Goal: Task Accomplishment & Management: Complete application form

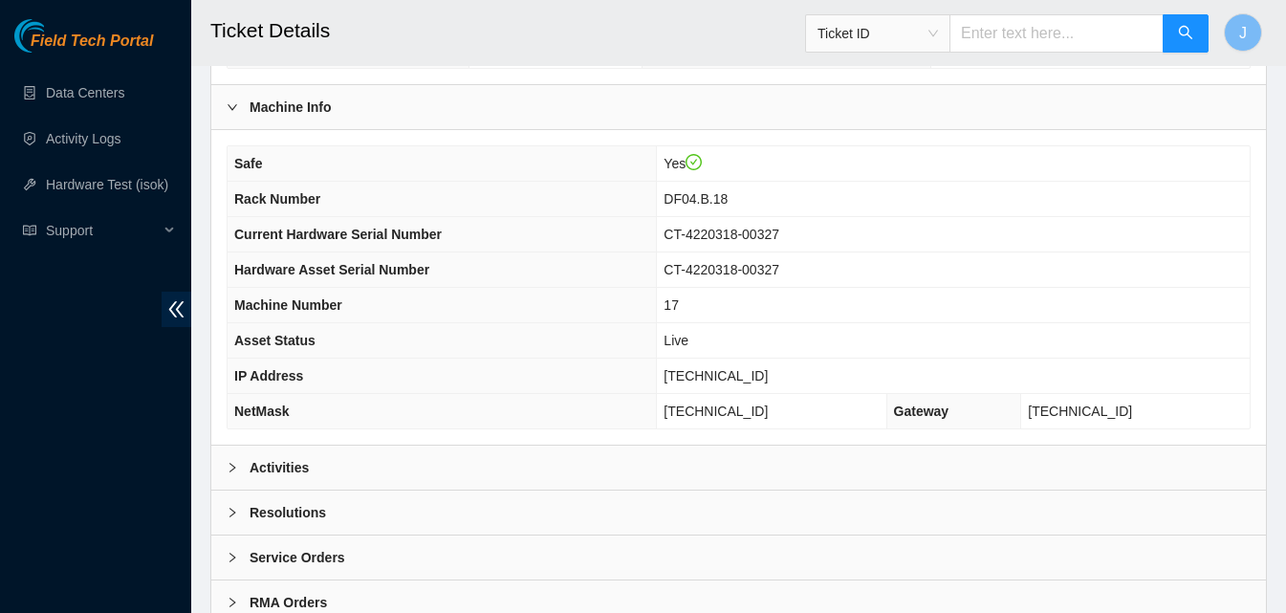
scroll to position [618, 0]
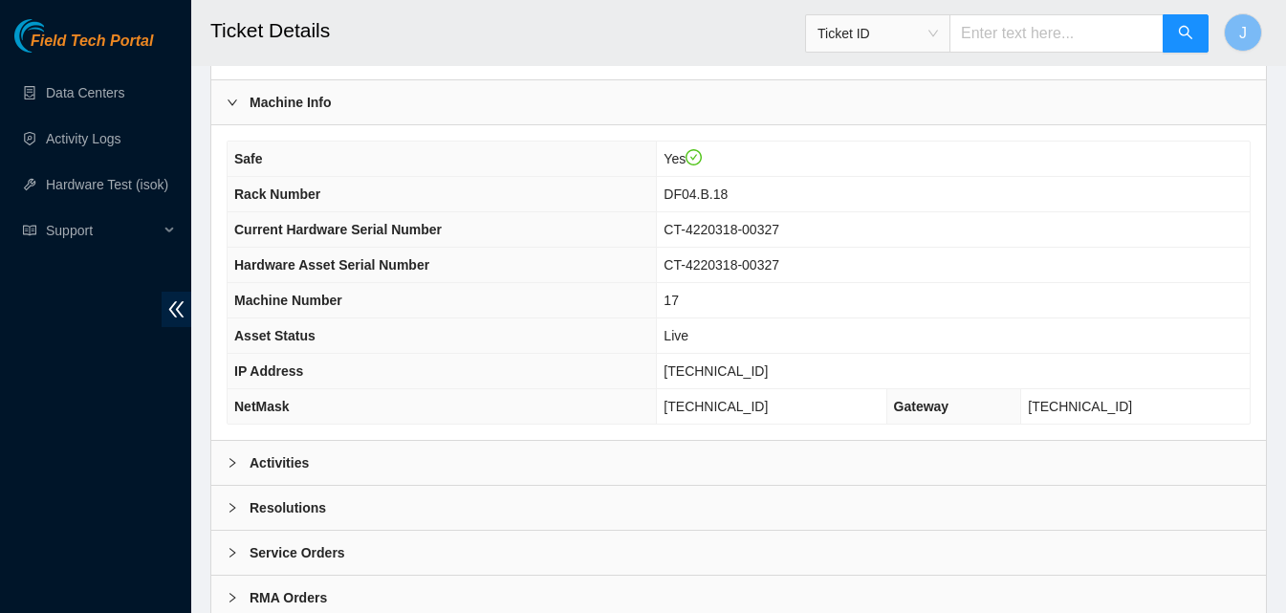
click at [816, 444] on div "Activities" at bounding box center [738, 463] width 1054 height 44
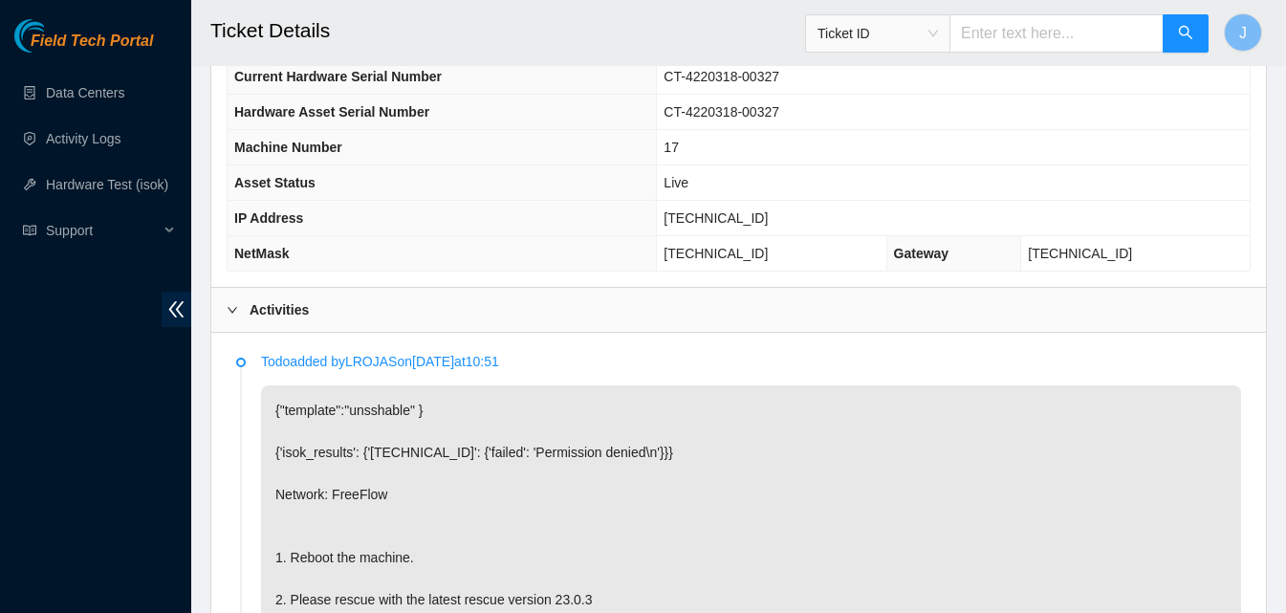
scroll to position [732, 0]
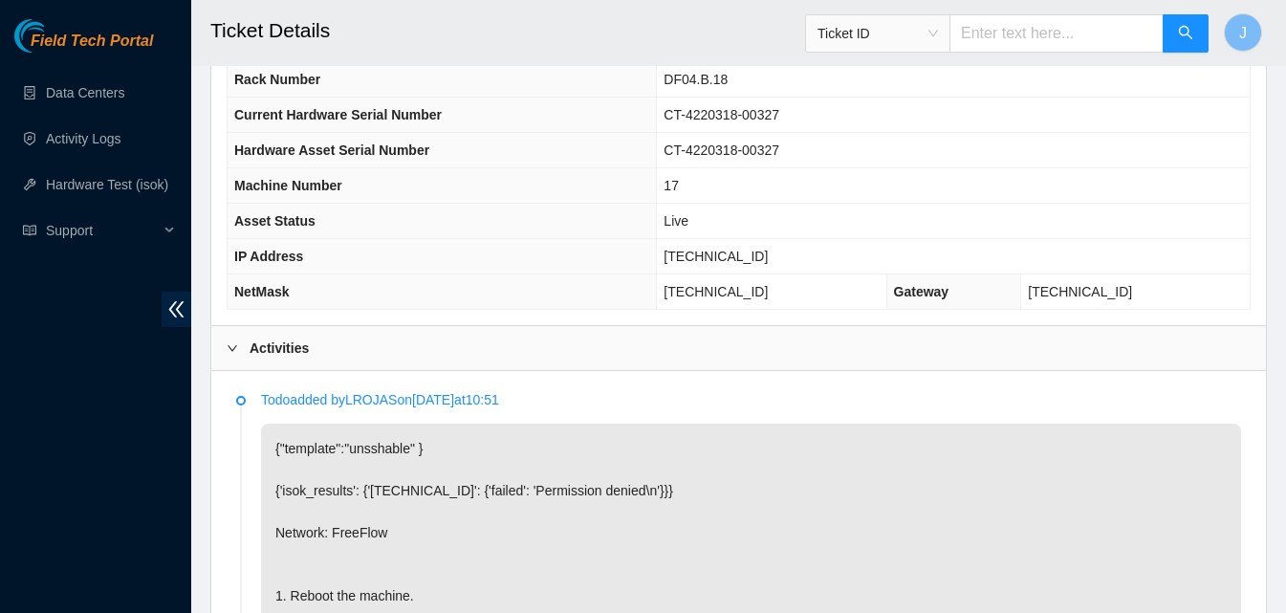
click at [422, 326] on div "Activities" at bounding box center [738, 348] width 1054 height 44
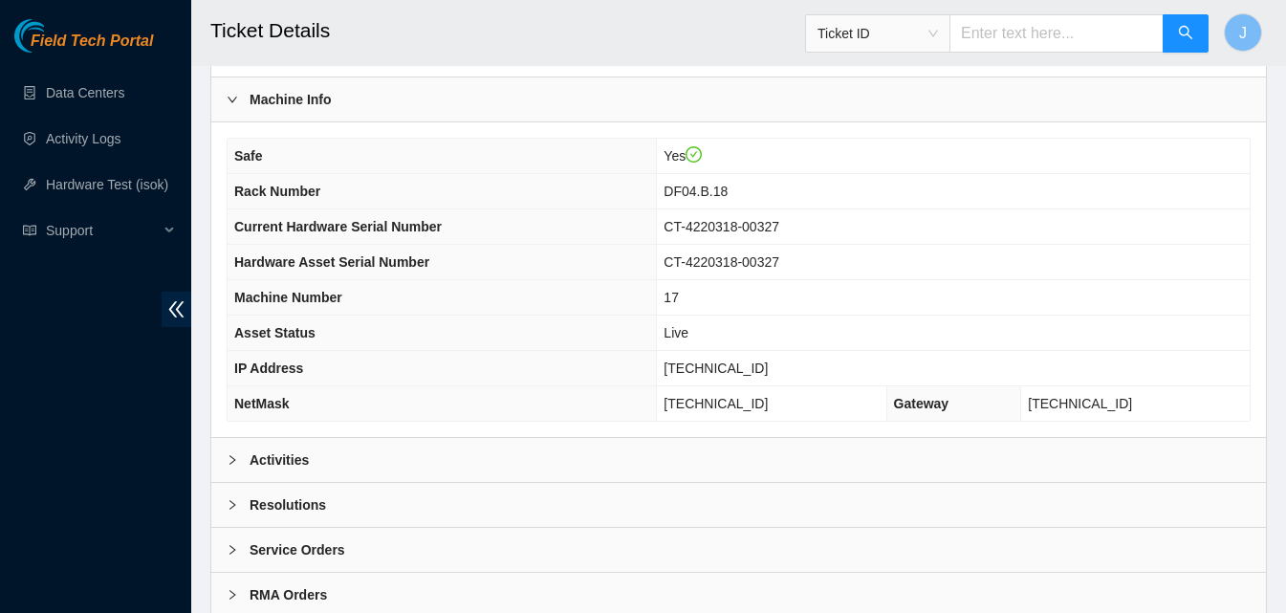
scroll to position [618, 0]
click at [281, 451] on b "Activities" at bounding box center [278, 461] width 59 height 21
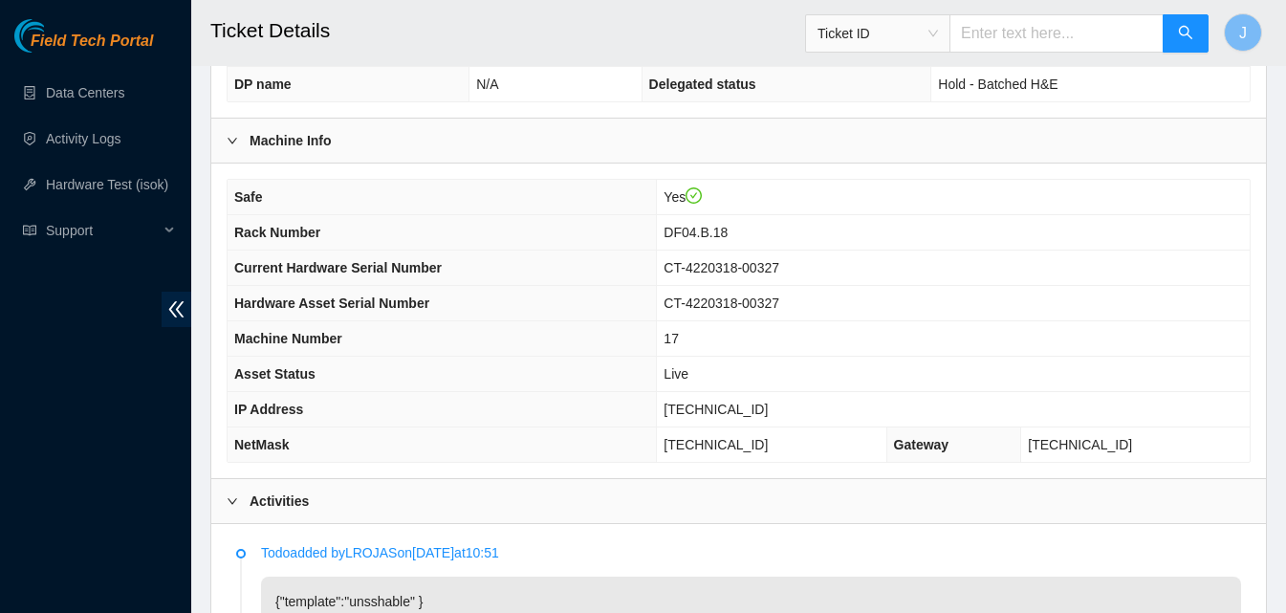
scroll to position [574, 0]
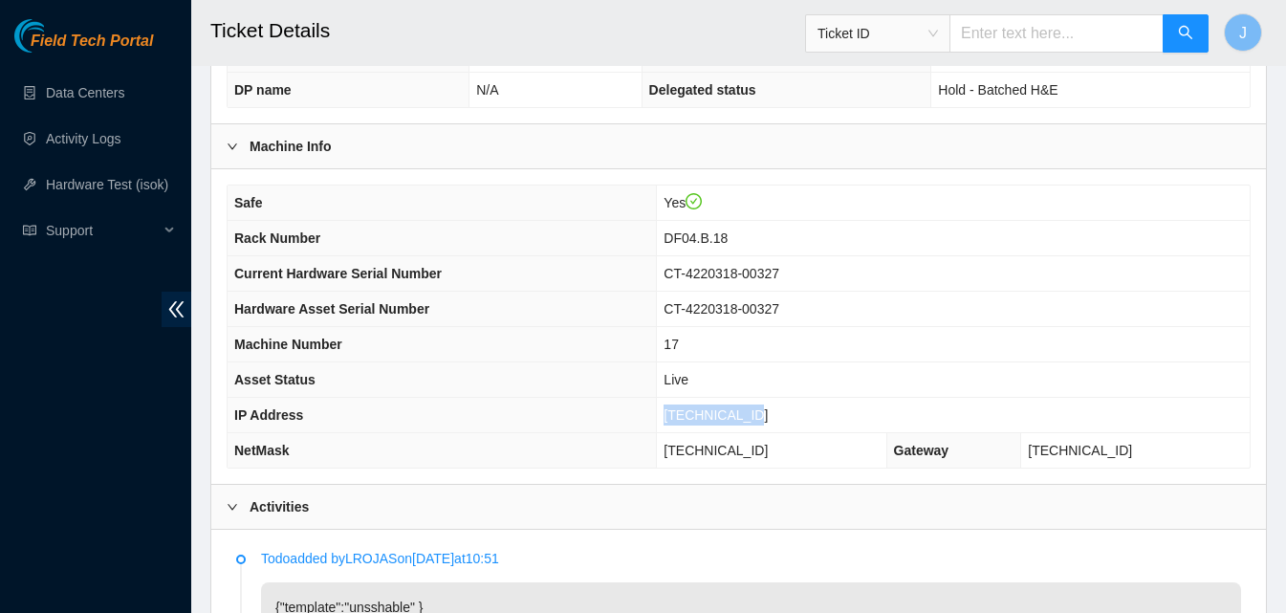
drag, startPoint x: 791, startPoint y: 393, endPoint x: 662, endPoint y: 387, distance: 128.2
click at [662, 398] on tr "IP Address 23.219.77.212" at bounding box center [739, 415] width 1022 height 35
copy tr "23.219.77.212"
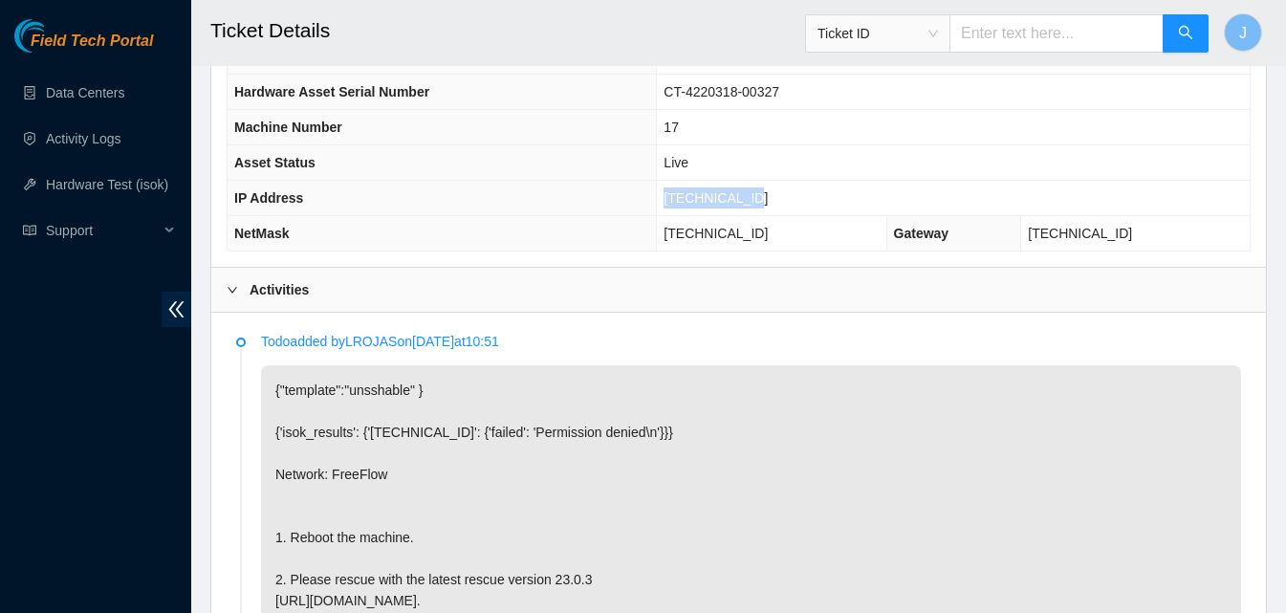
scroll to position [797, 0]
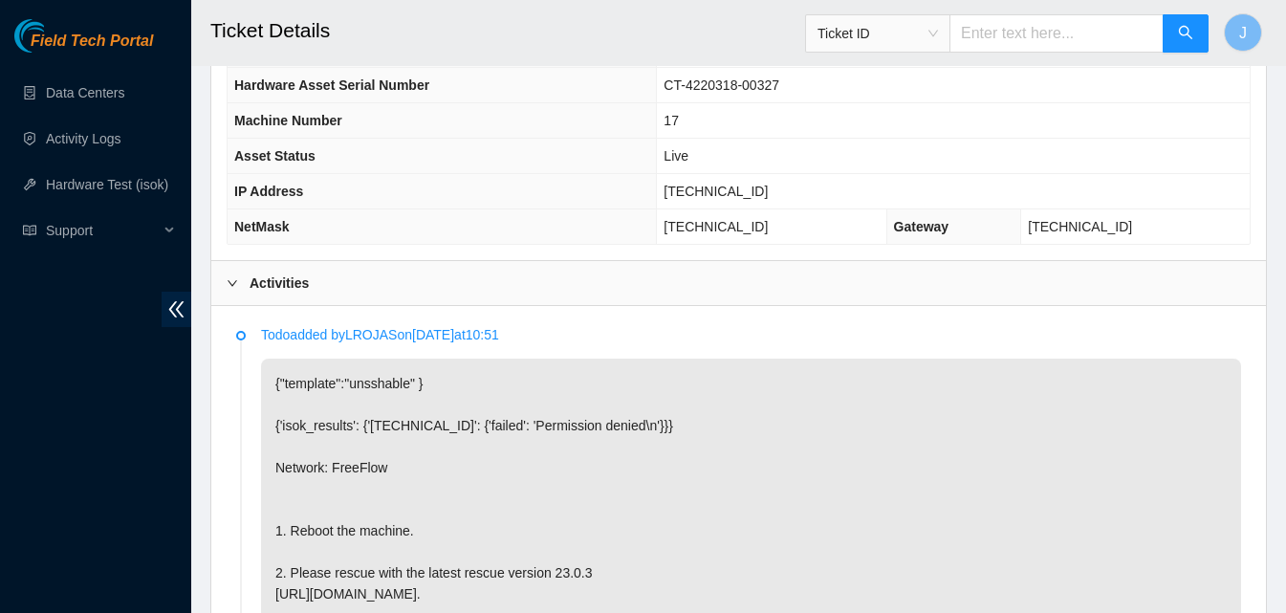
click at [872, 261] on div "Activities" at bounding box center [738, 283] width 1054 height 44
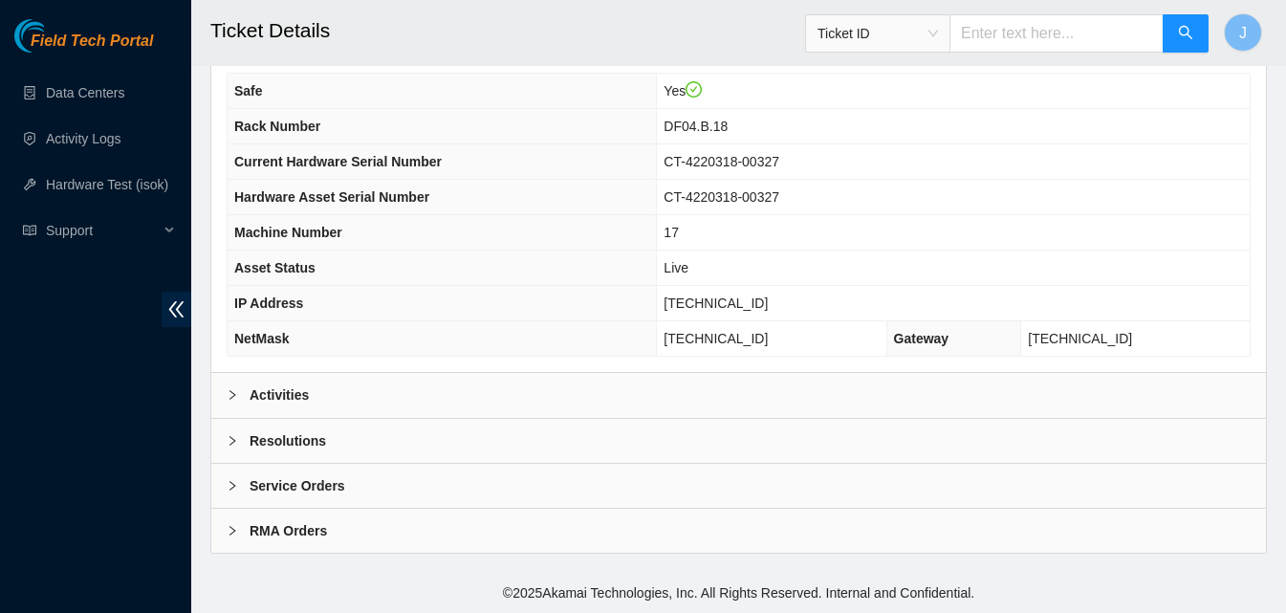
scroll to position [663, 0]
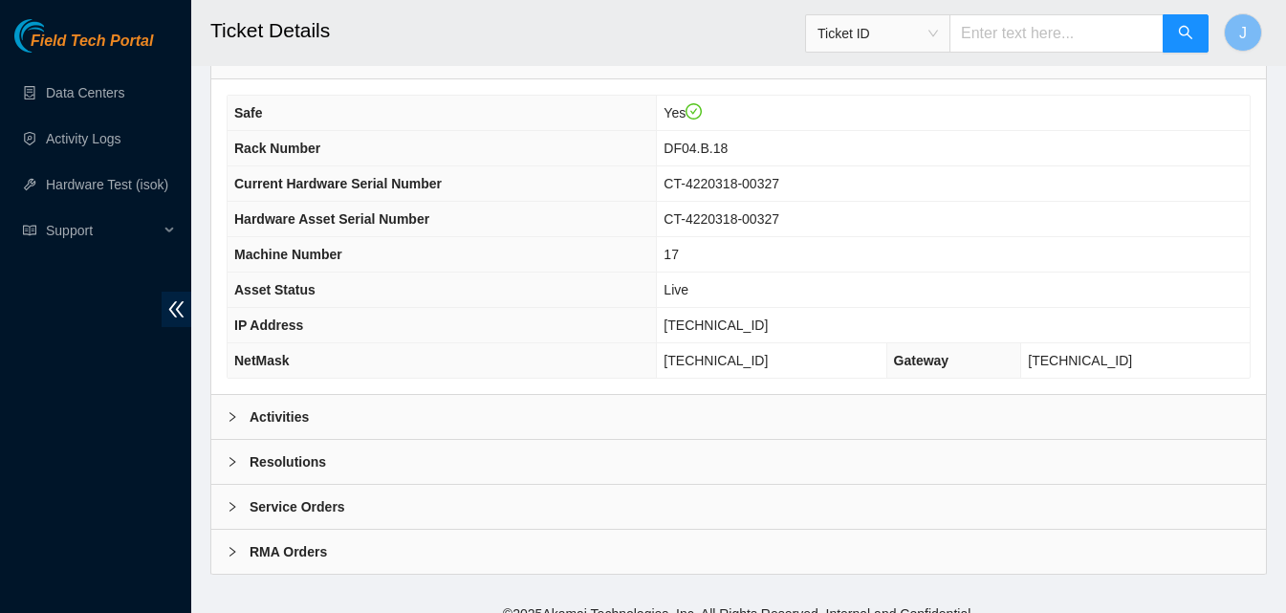
click at [639, 444] on div "Resolutions" at bounding box center [738, 462] width 1054 height 44
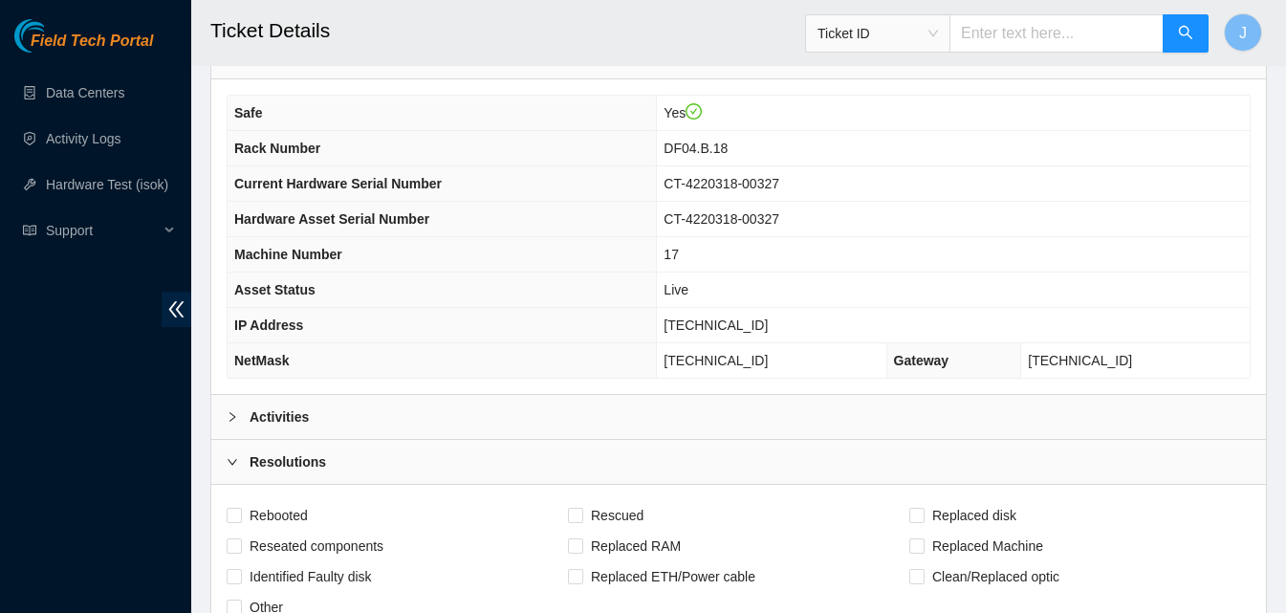
scroll to position [1156, 0]
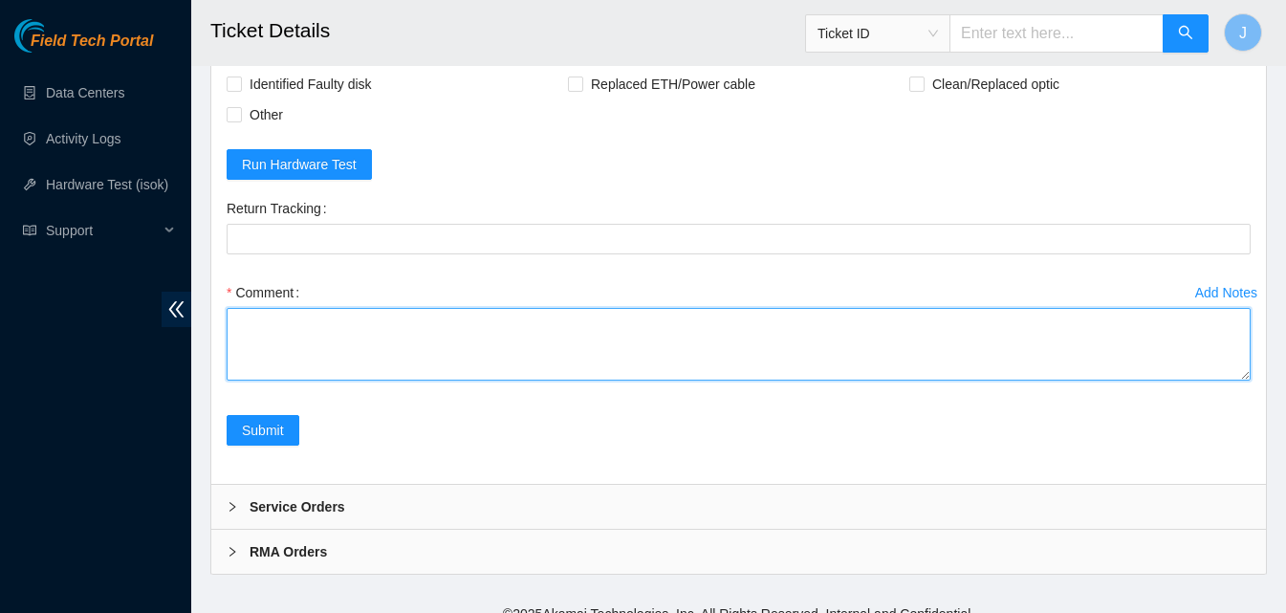
click at [813, 339] on textarea "Comment" at bounding box center [739, 344] width 1024 height 73
type textarea "rescued ran isok passed"
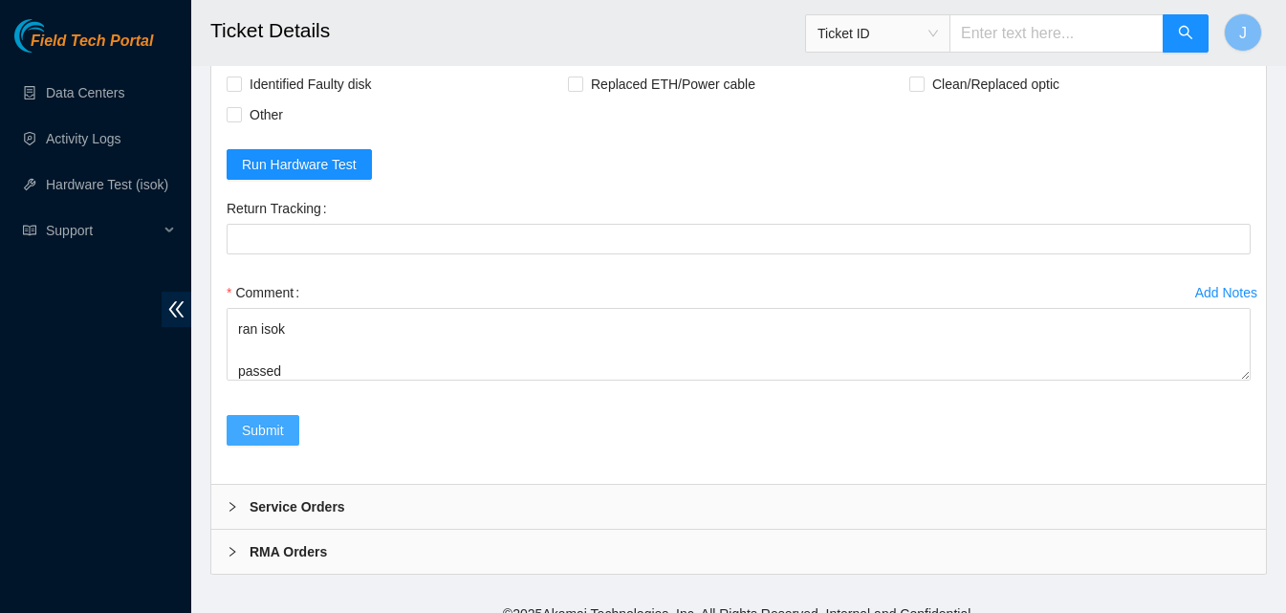
click at [249, 420] on span "Submit" at bounding box center [263, 430] width 42 height 21
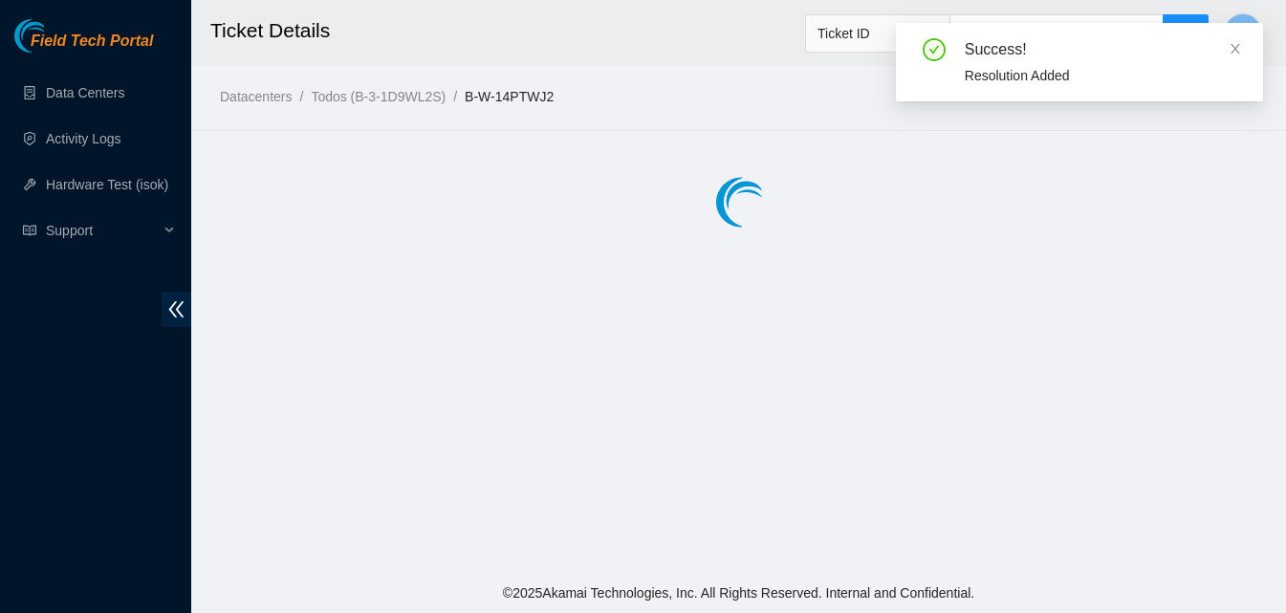
scroll to position [0, 0]
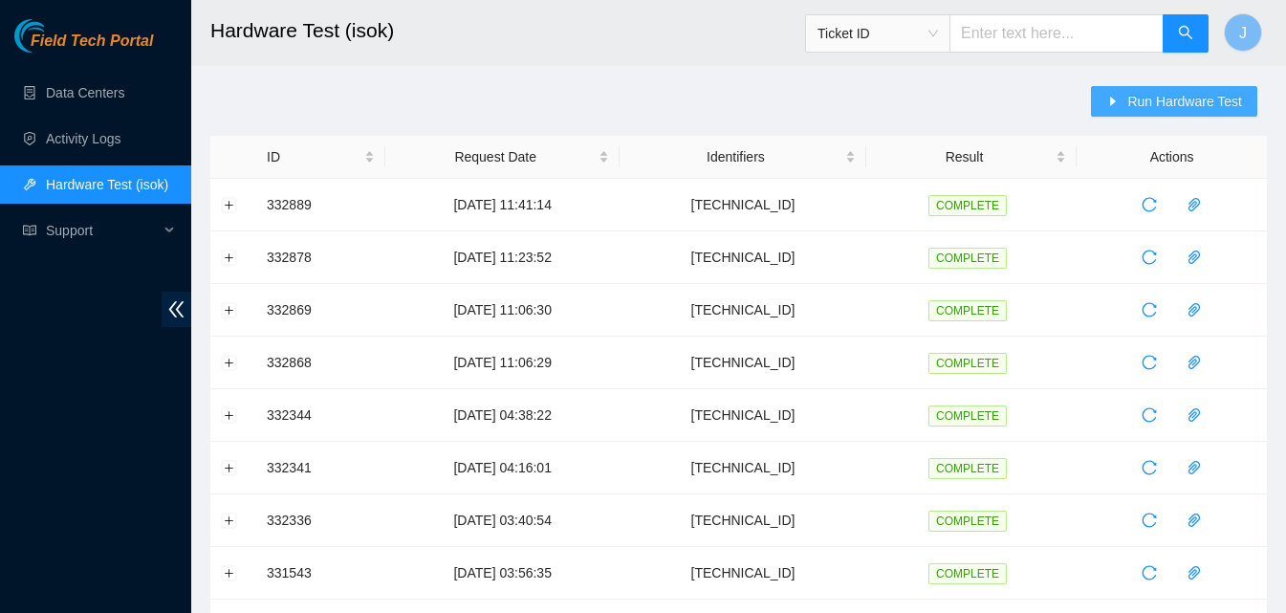
click at [1181, 99] on span "Run Hardware Test" at bounding box center [1184, 101] width 115 height 21
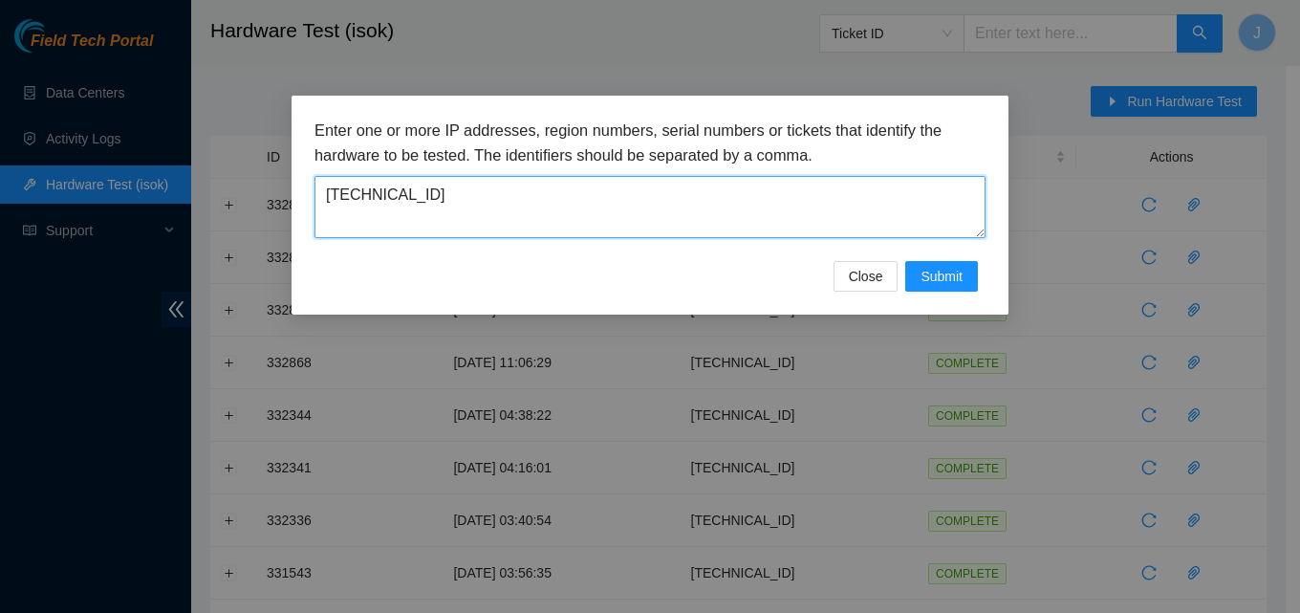
drag, startPoint x: 794, startPoint y: 207, endPoint x: 291, endPoint y: 195, distance: 503.9
click at [291, 195] on div "Enter one or more IP addresses, region numbers, serial numbers or tickets that …" at bounding box center [650, 306] width 1300 height 613
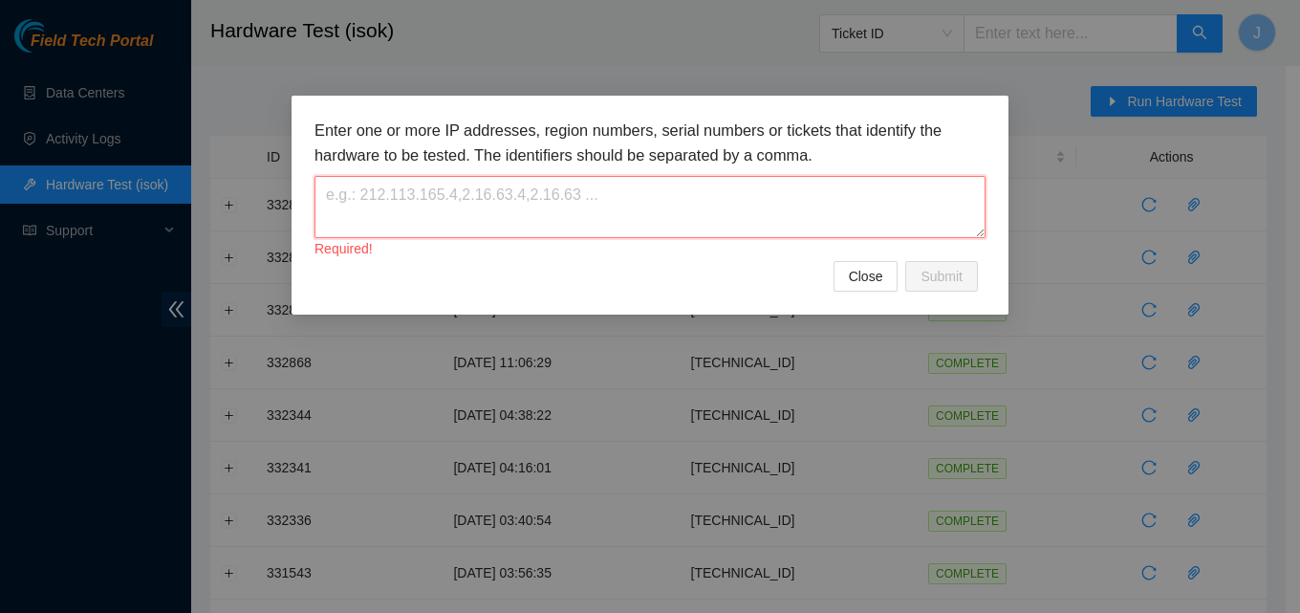
paste textarea "23.219.77.212"
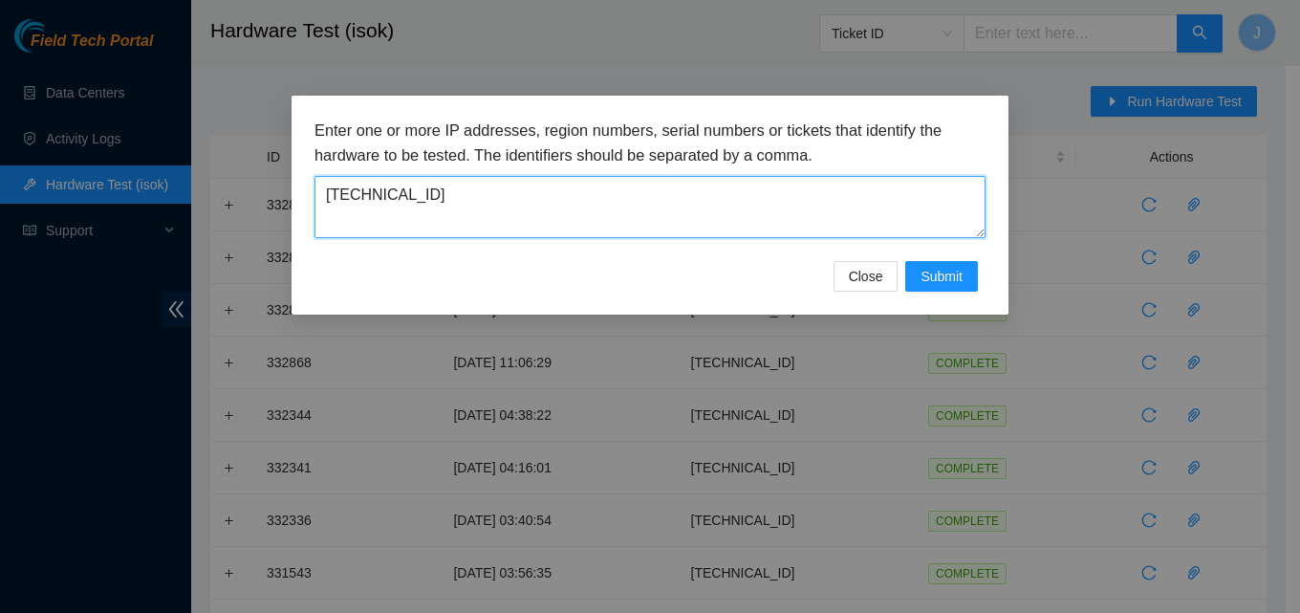
type textarea "23.219.77.212"
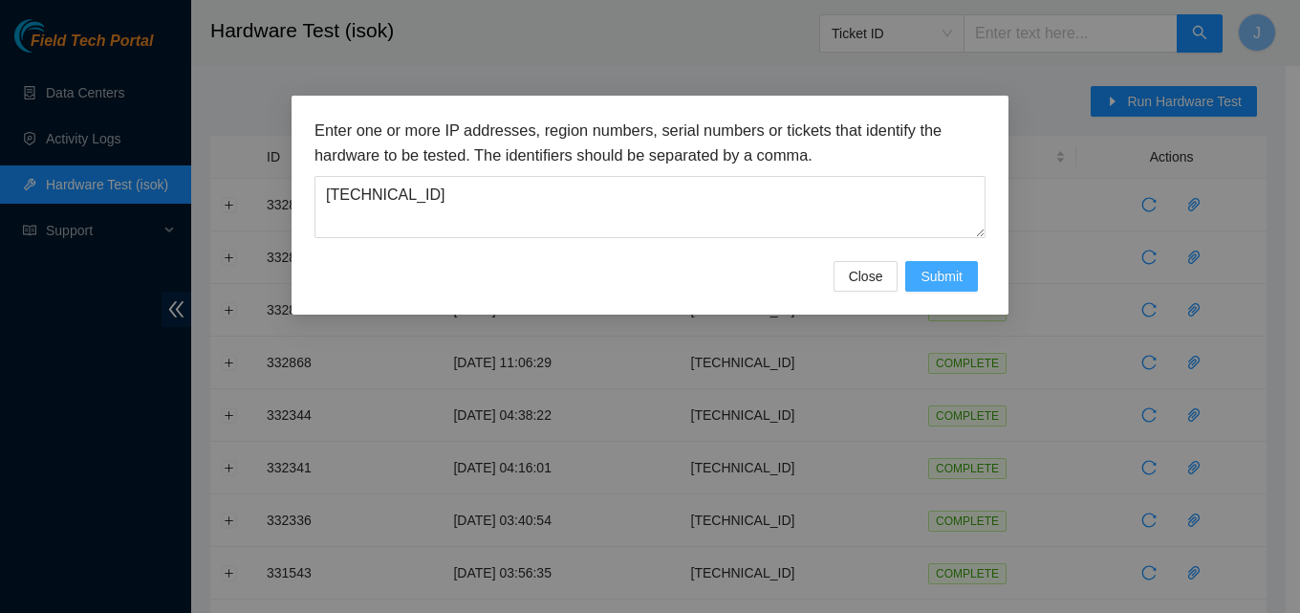
click at [948, 267] on span "Submit" at bounding box center [942, 276] width 42 height 21
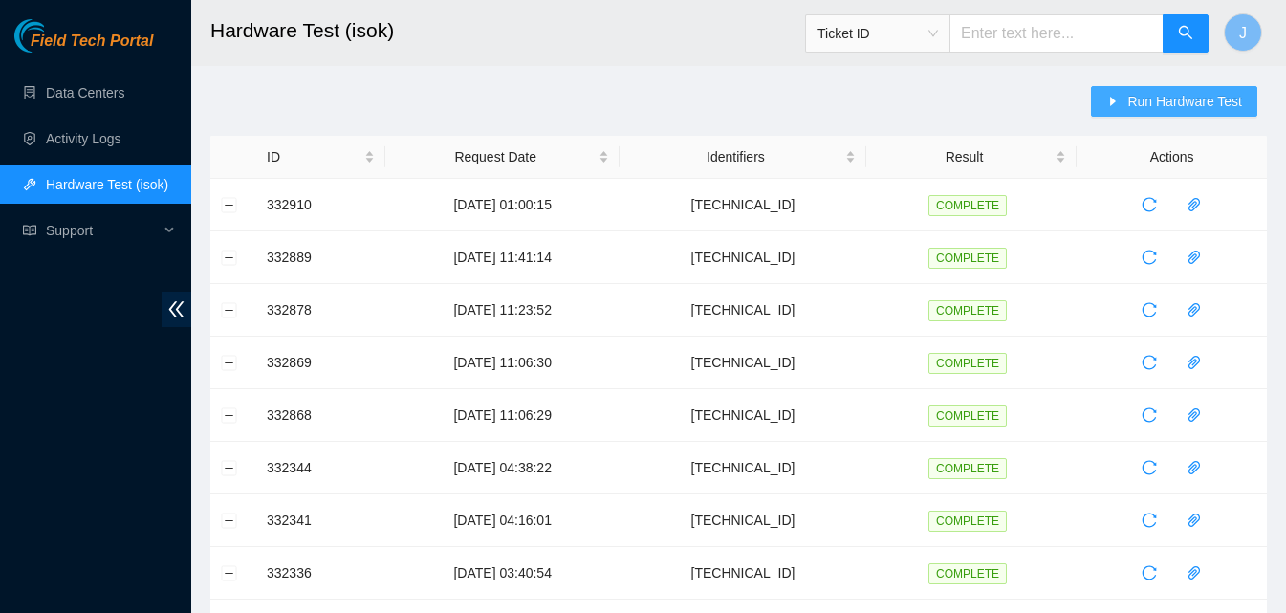
click at [1156, 98] on span "Run Hardware Test" at bounding box center [1184, 101] width 115 height 21
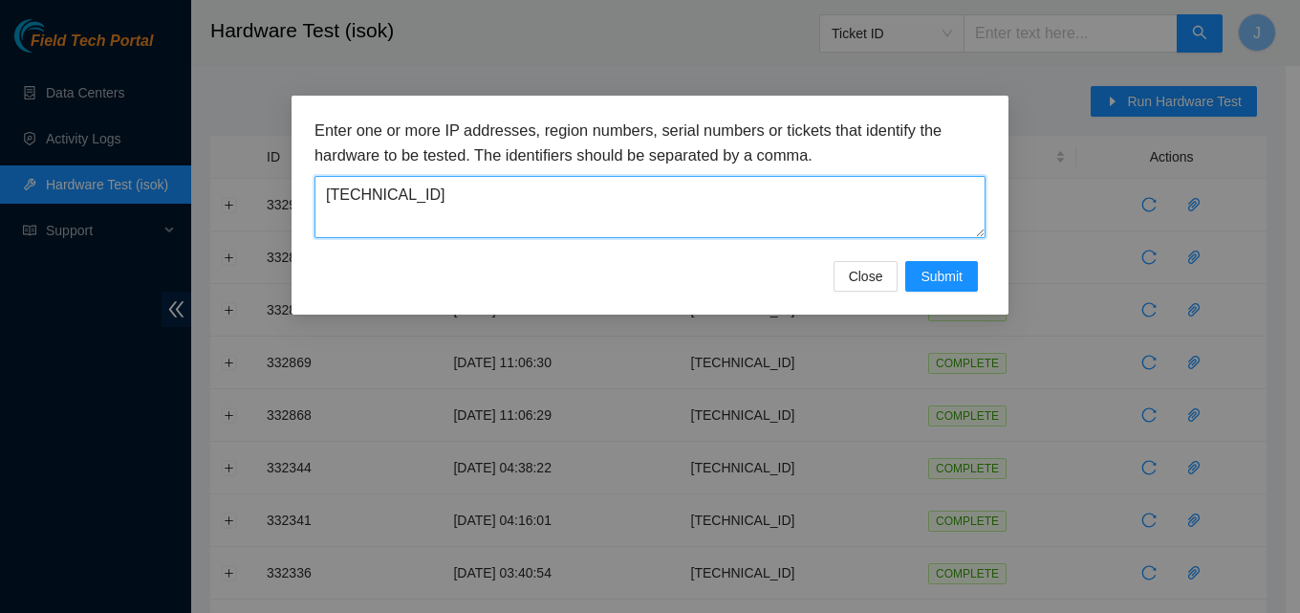
drag, startPoint x: 863, startPoint y: 200, endPoint x: 333, endPoint y: 165, distance: 531.6
click at [333, 165] on div "Enter one or more IP addresses, region numbers, serial numbers or tickets that …" at bounding box center [649, 178] width 671 height 119
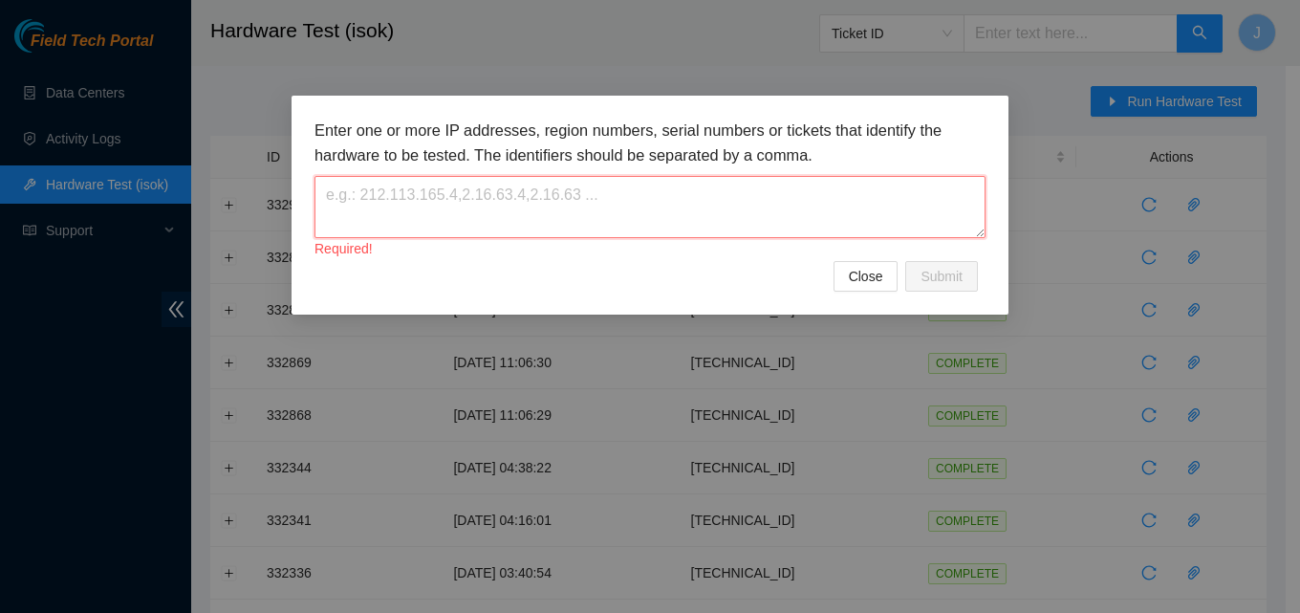
paste textarea "[TECHNICAL_ID]"
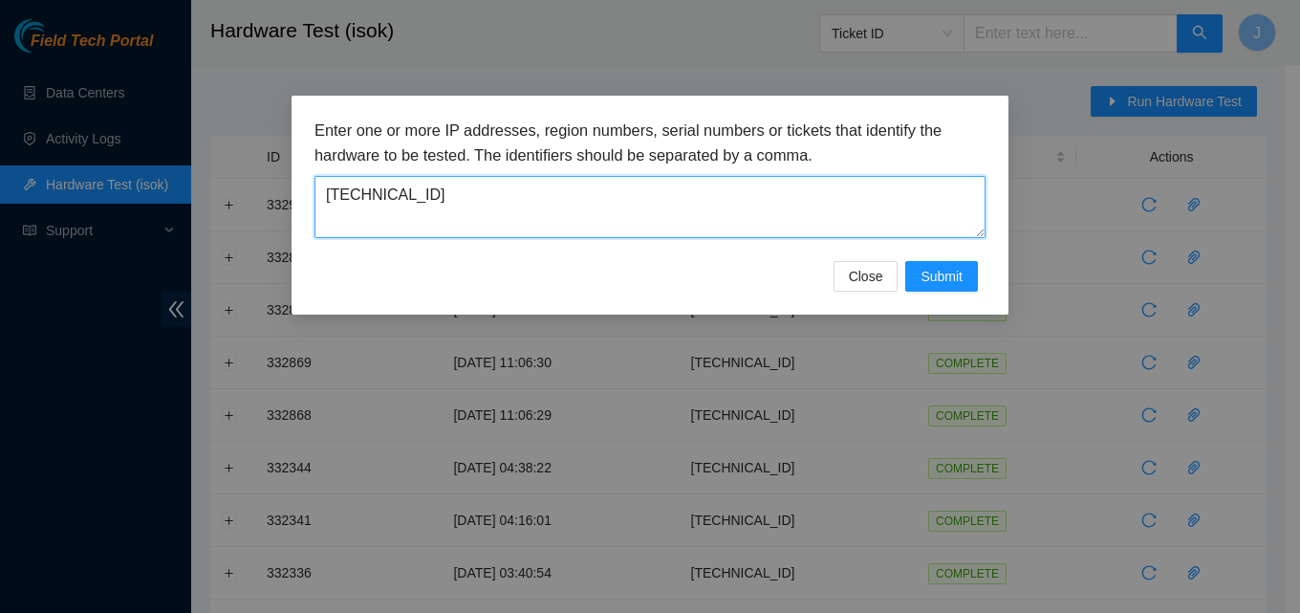
type textarea "[TECHNICAL_ID]"
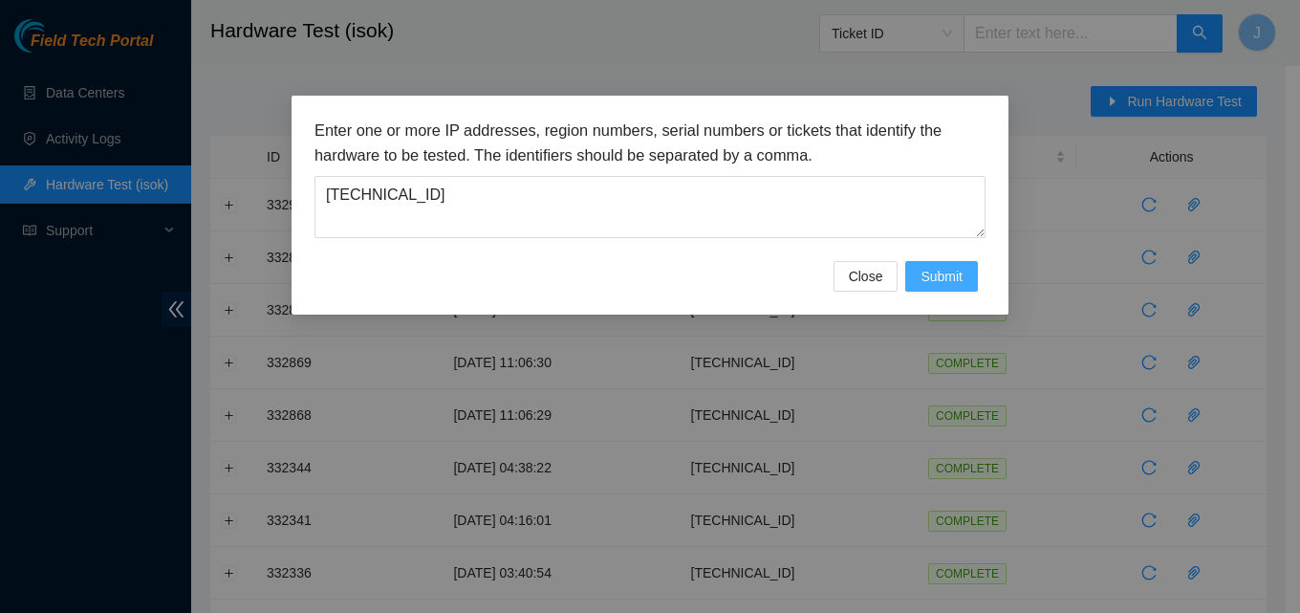
click at [952, 279] on span "Submit" at bounding box center [942, 276] width 42 height 21
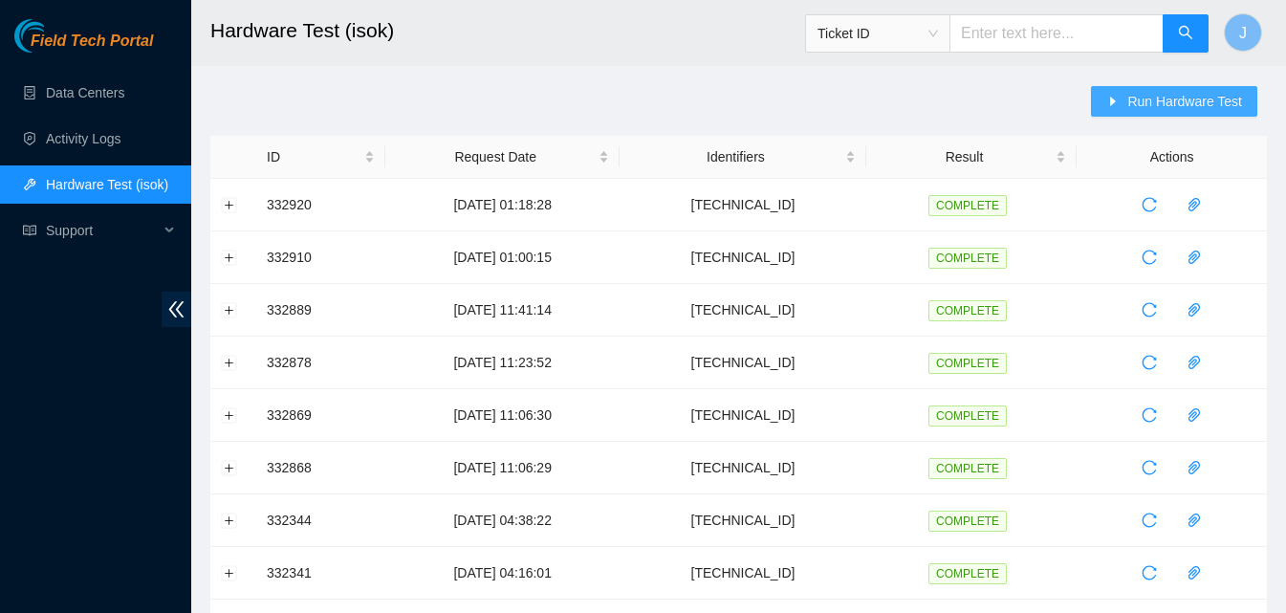
click at [1156, 110] on span "Run Hardware Test" at bounding box center [1184, 101] width 115 height 21
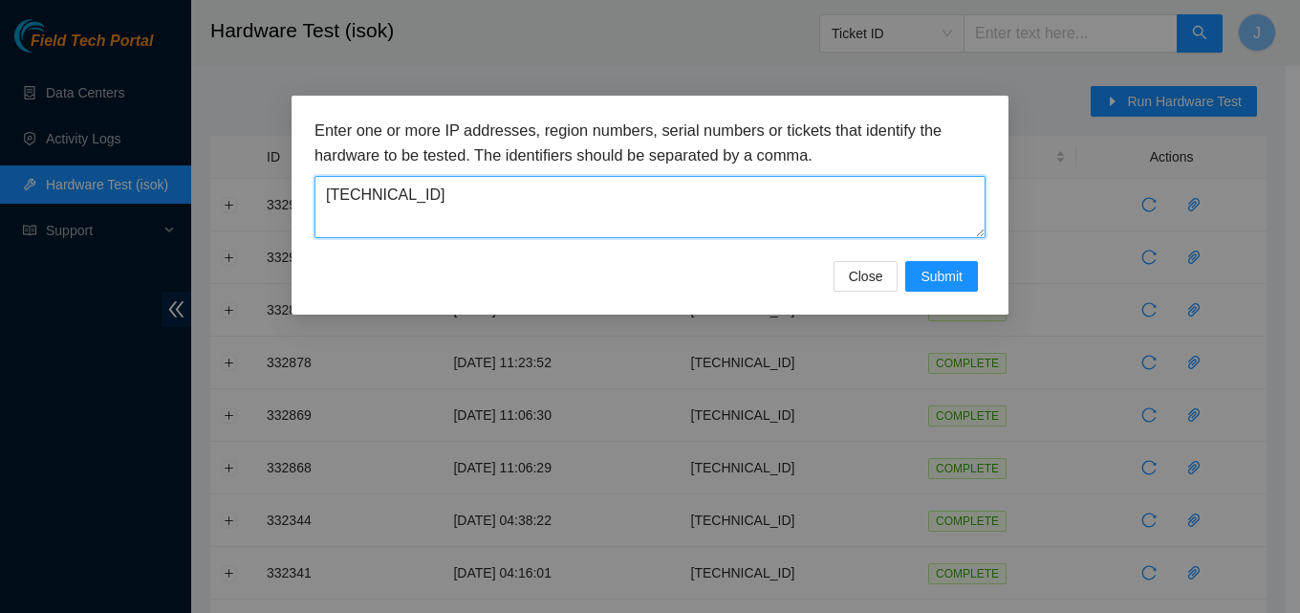
drag, startPoint x: 598, startPoint y: 212, endPoint x: 156, endPoint y: 194, distance: 443.0
click at [156, 194] on div "Enter one or more IP addresses, region numbers, serial numbers or tickets that …" at bounding box center [650, 306] width 1300 height 613
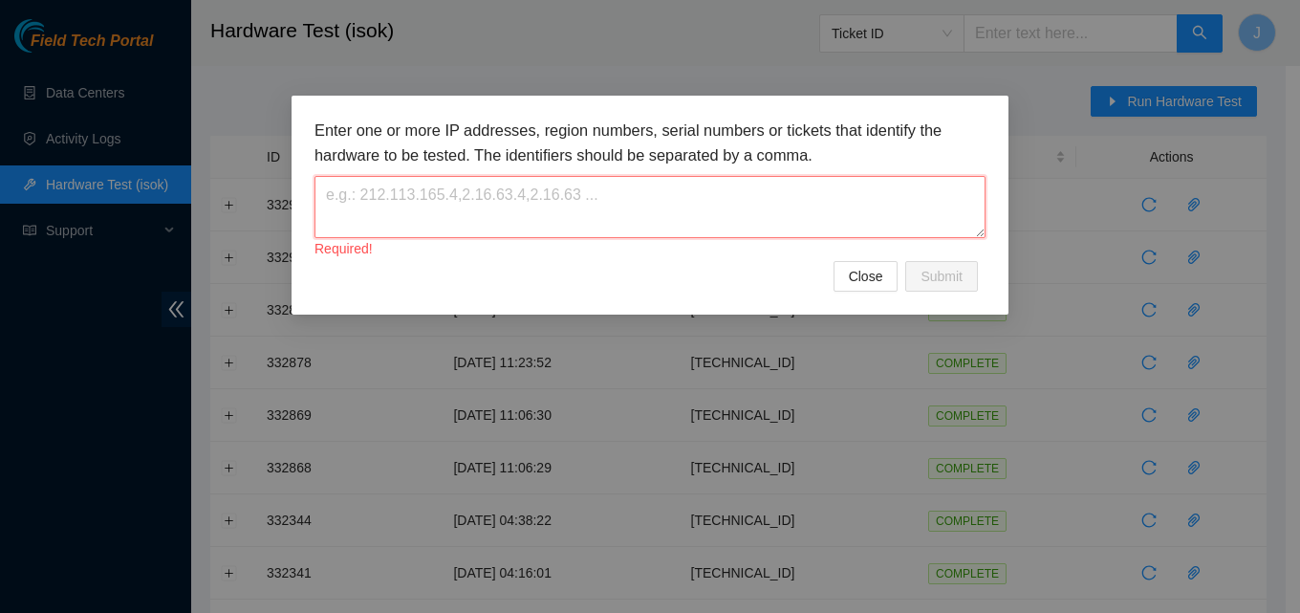
paste textarea "[TECHNICAL_ID]"
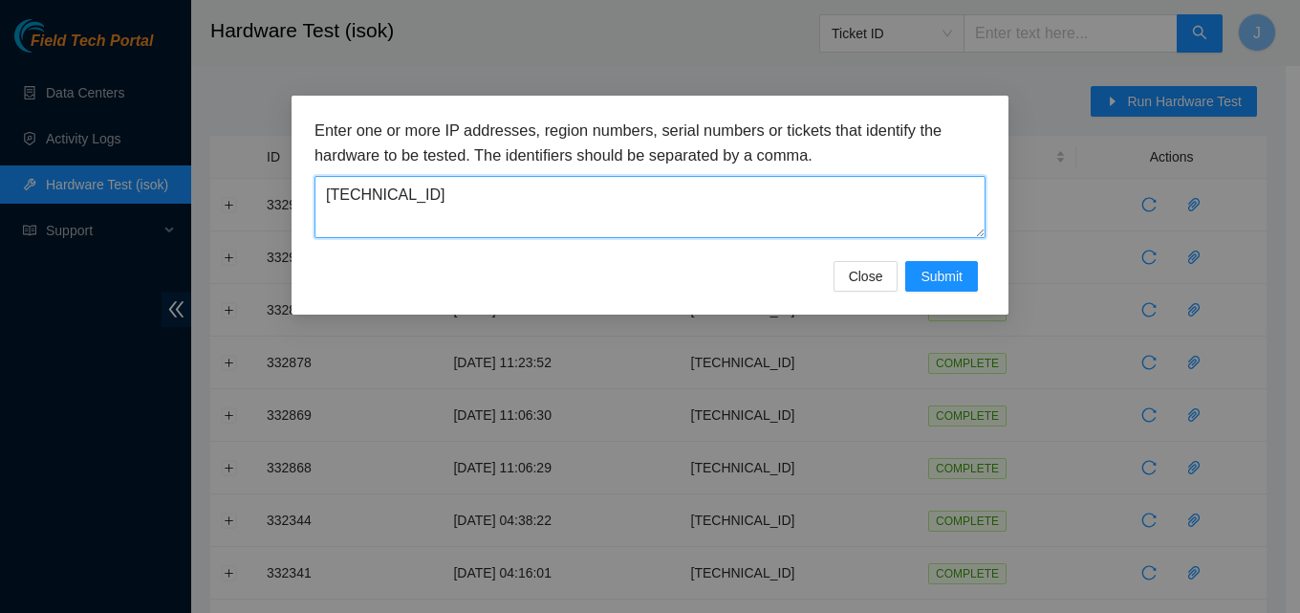
type textarea "[TECHNICAL_ID]"
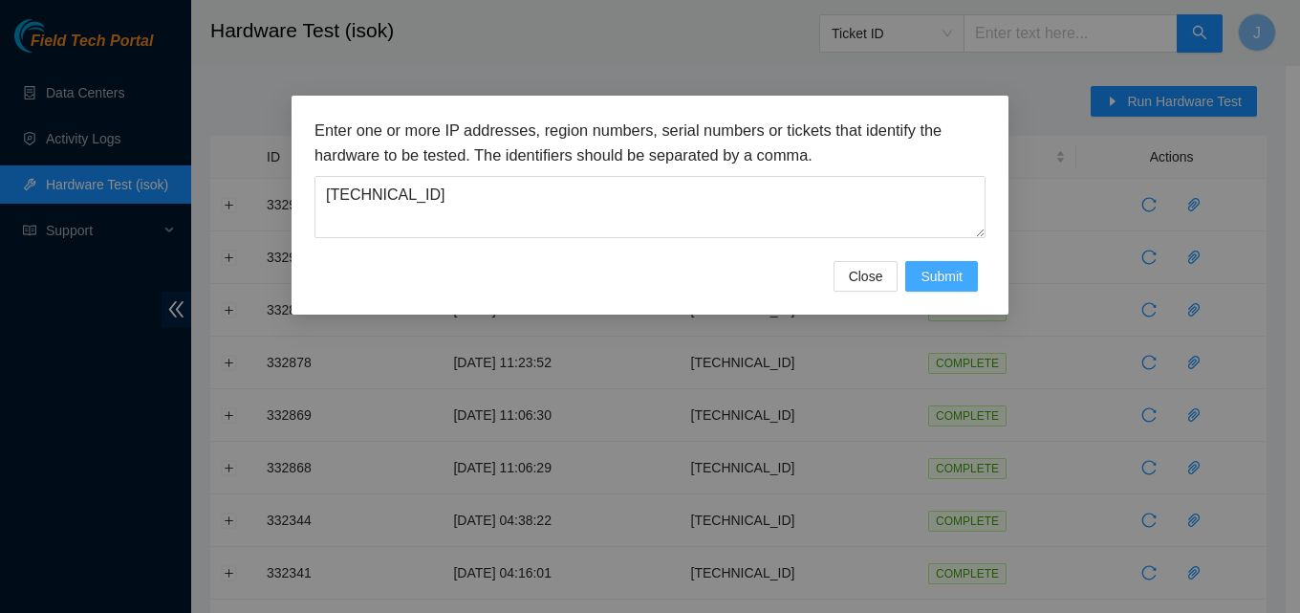
click at [944, 266] on span "Submit" at bounding box center [942, 276] width 42 height 21
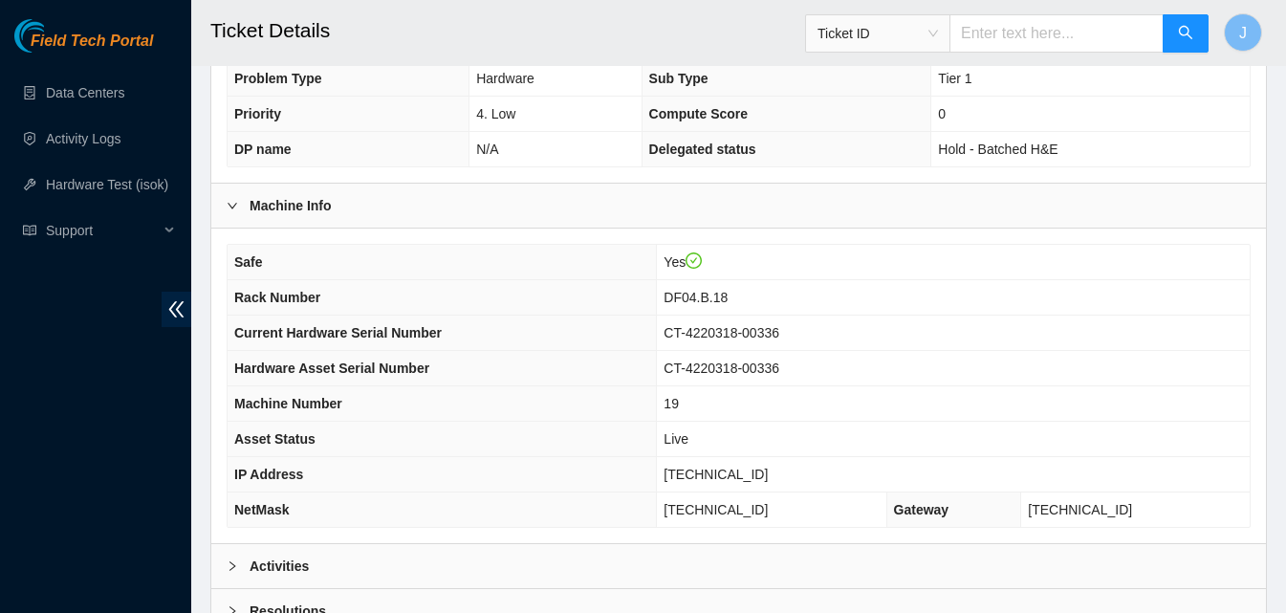
scroll to position [518, 0]
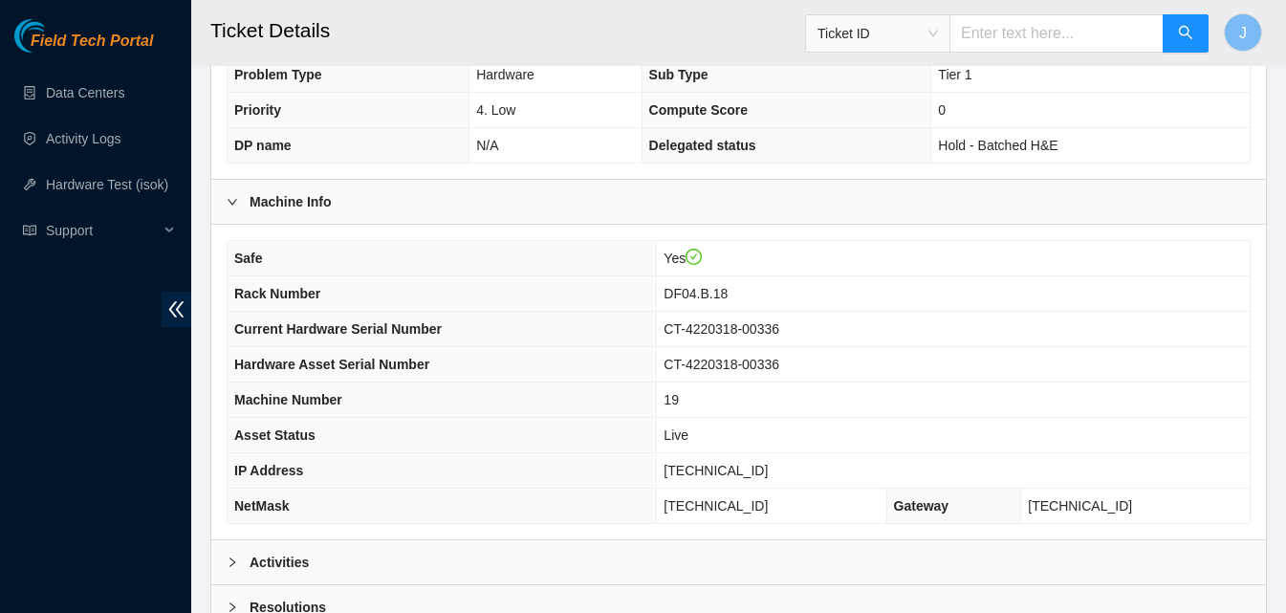
click at [727, 502] on div "Safe Yes Rack Number DF04.B.18 Current Hardware Serial Number CT-4220318-00336 …" at bounding box center [739, 382] width 1024 height 284
click at [728, 540] on div "Activities" at bounding box center [738, 562] width 1054 height 44
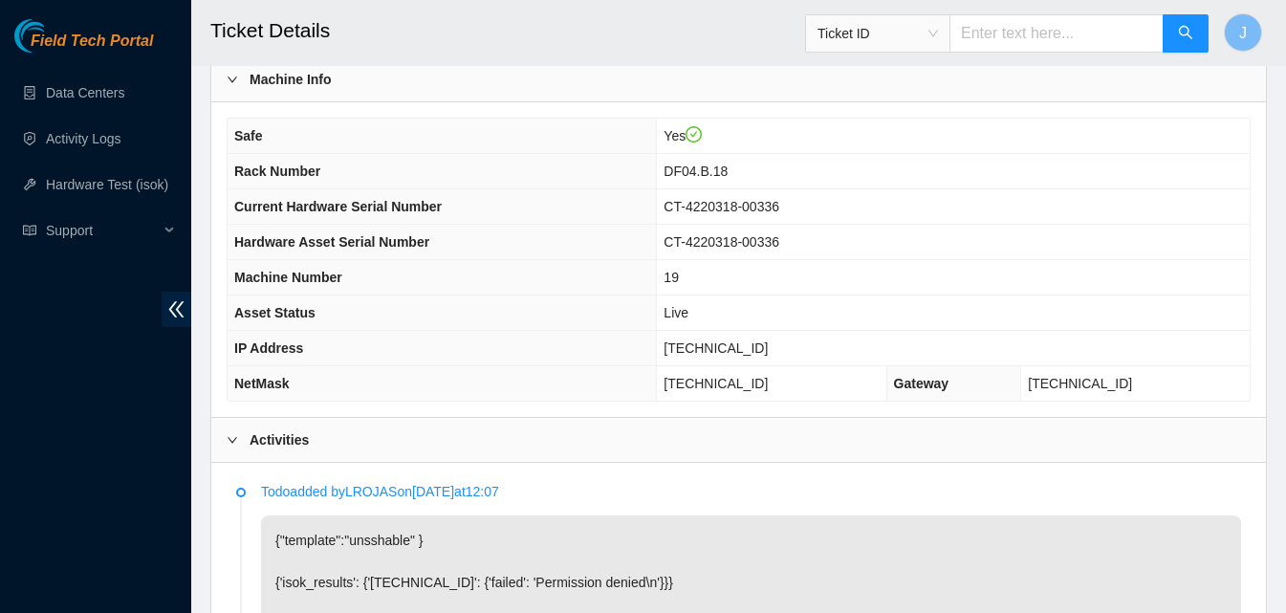
scroll to position [628, 0]
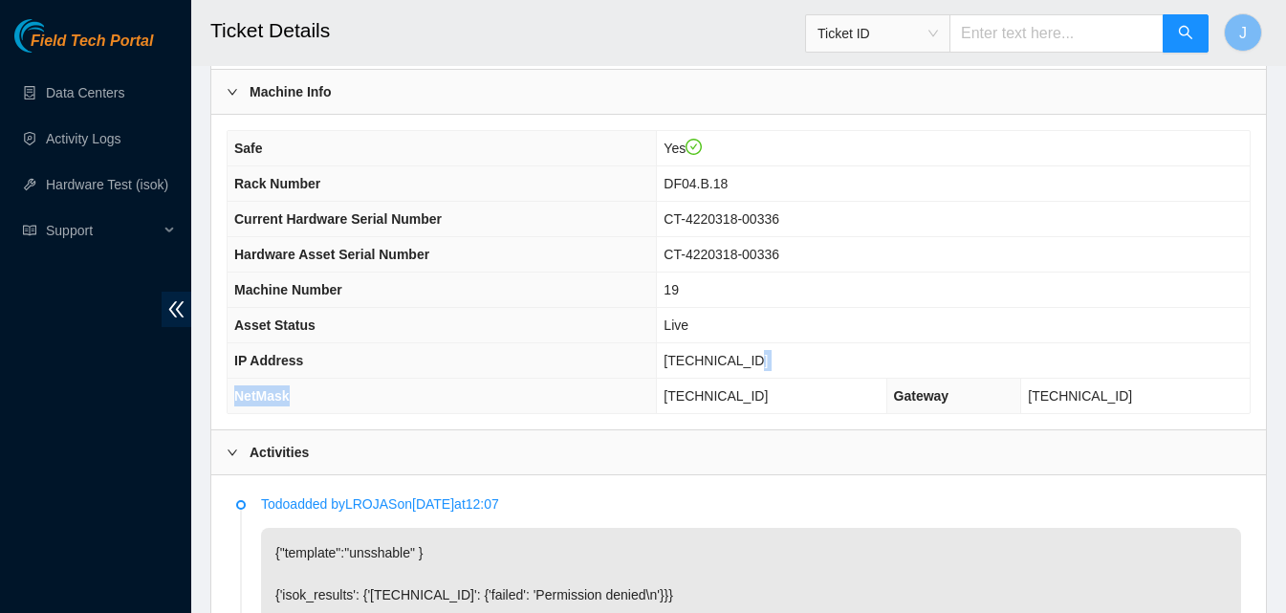
drag, startPoint x: 856, startPoint y: 326, endPoint x: 618, endPoint y: 366, distance: 241.4
click at [618, 366] on tbody "Safe Yes Rack Number DF04.B.18 Current Hardware Serial Number CT-4220318-00336 …" at bounding box center [739, 272] width 1022 height 282
click at [798, 343] on td "23.219.77.214" at bounding box center [953, 360] width 593 height 35
drag, startPoint x: 798, startPoint y: 325, endPoint x: 681, endPoint y: 342, distance: 118.8
click at [681, 343] on tr "IP Address 23.219.77.214" at bounding box center [739, 360] width 1022 height 35
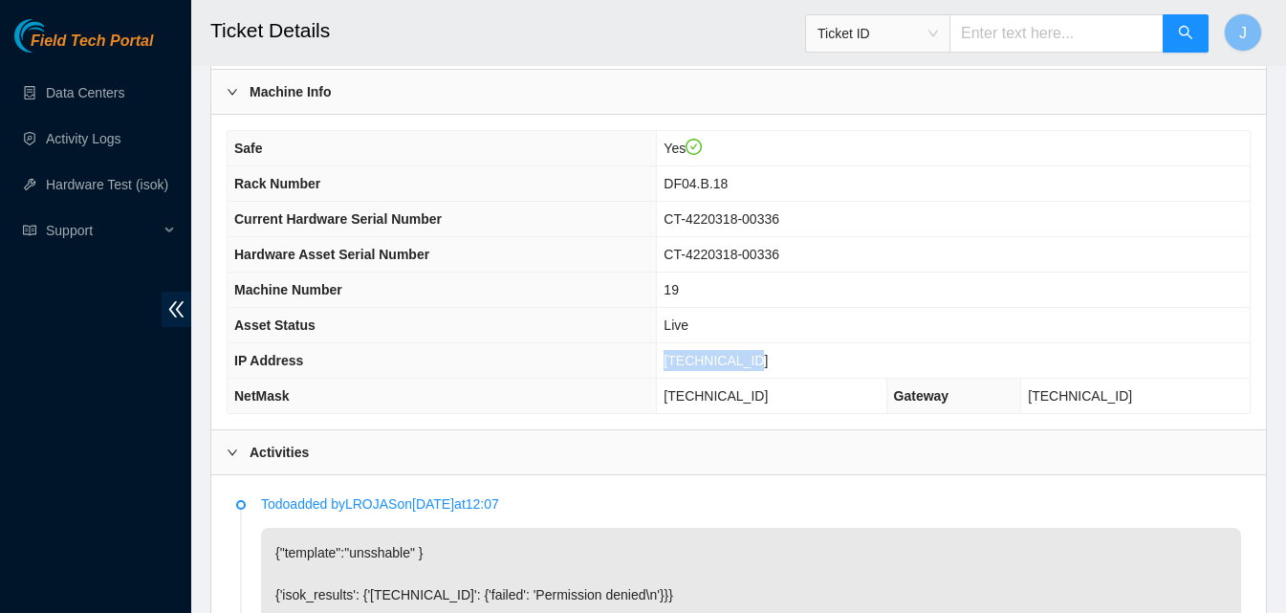
copy tr "23.219.77.214"
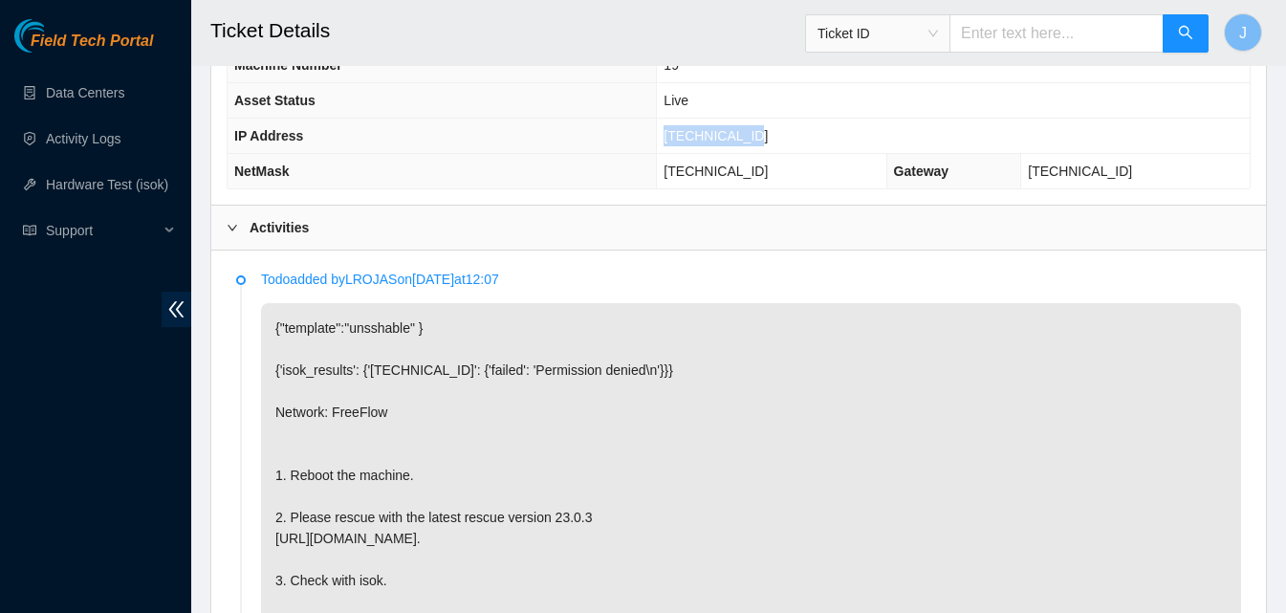
scroll to position [863, 0]
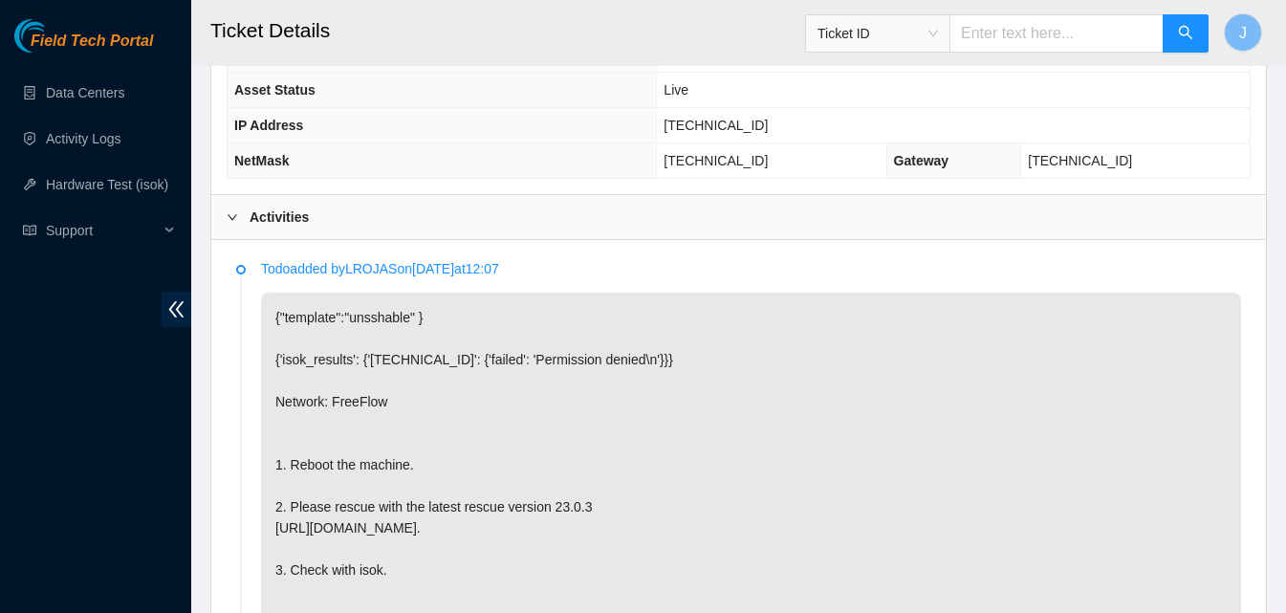
click at [710, 216] on div "Activities" at bounding box center [738, 217] width 1054 height 44
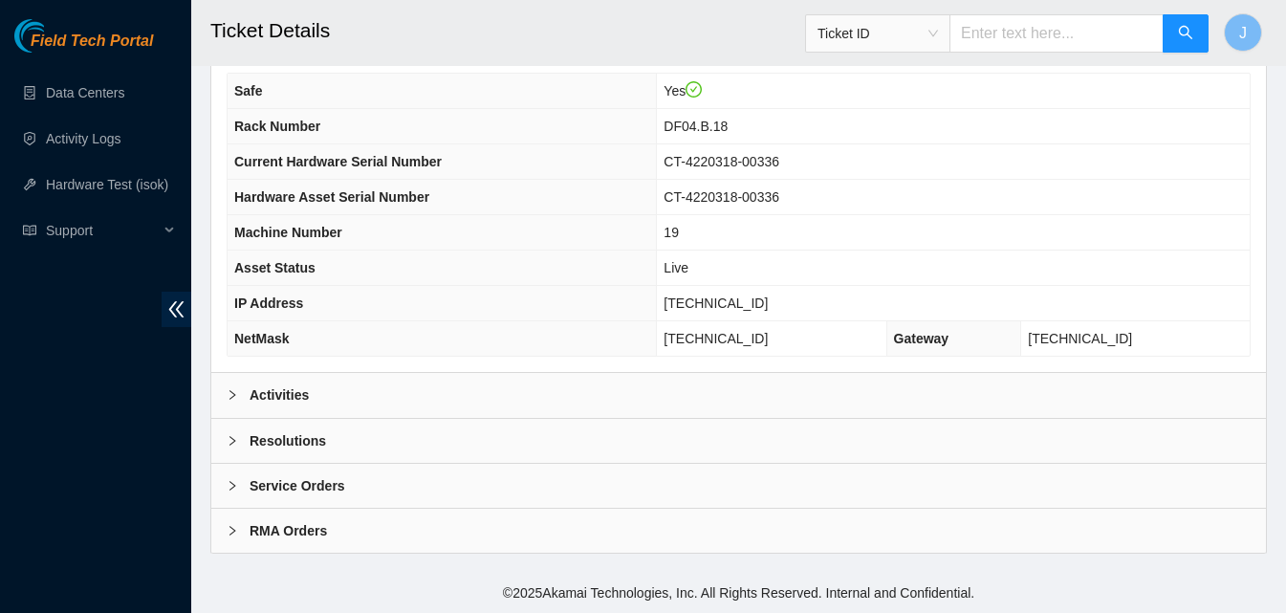
scroll to position [663, 0]
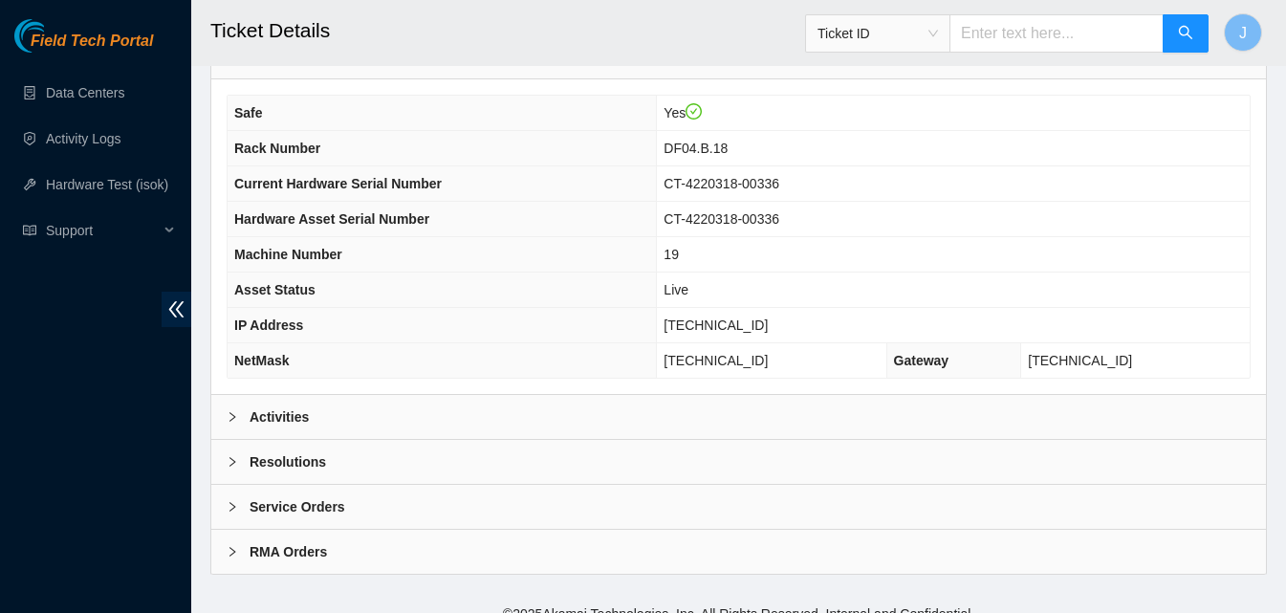
click at [727, 440] on div "Resolutions" at bounding box center [738, 462] width 1054 height 44
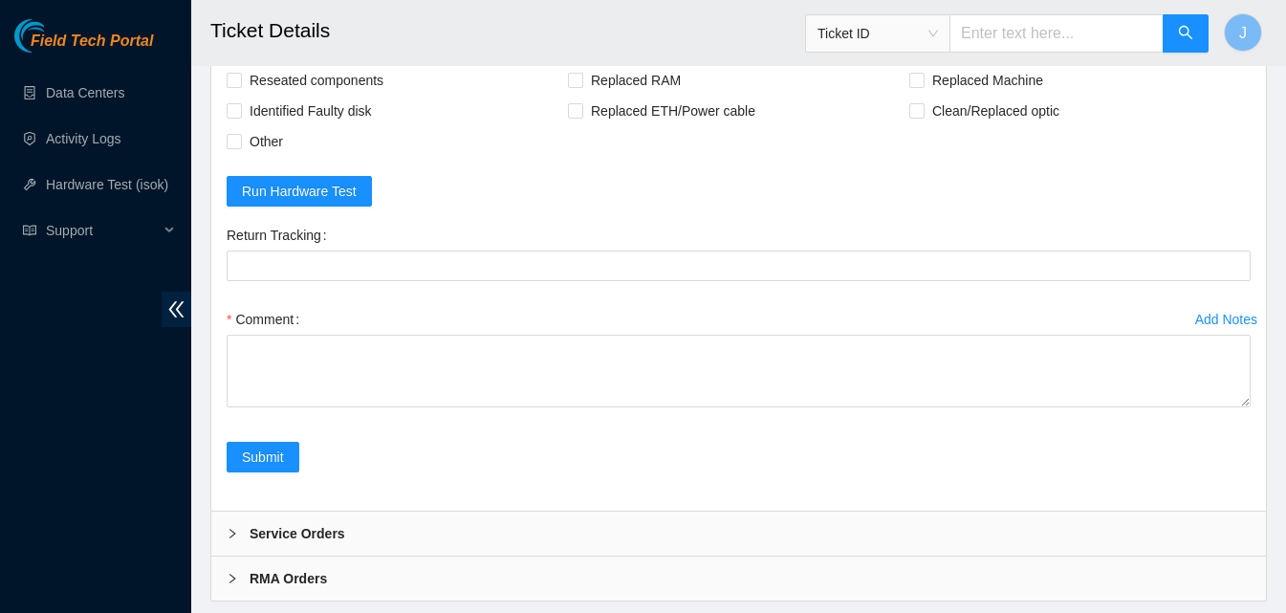
scroll to position [1156, 0]
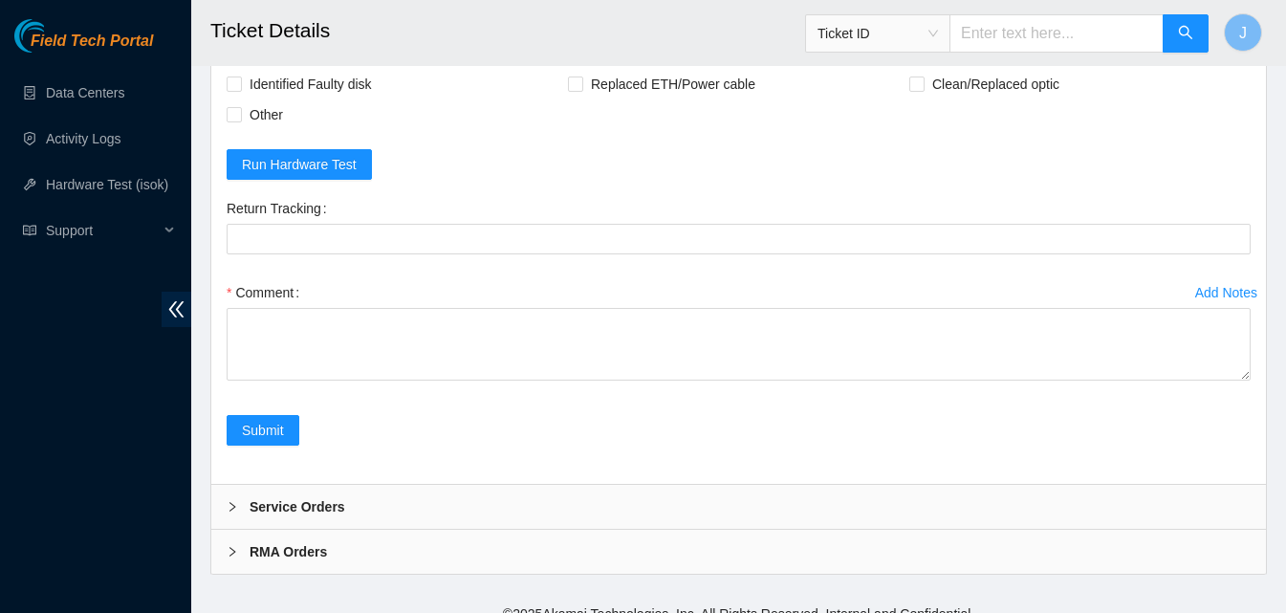
click at [827, 371] on div "Add Notes Comment" at bounding box center [738, 346] width 1039 height 138
click at [826, 363] on div "Comment" at bounding box center [739, 334] width 1024 height 115
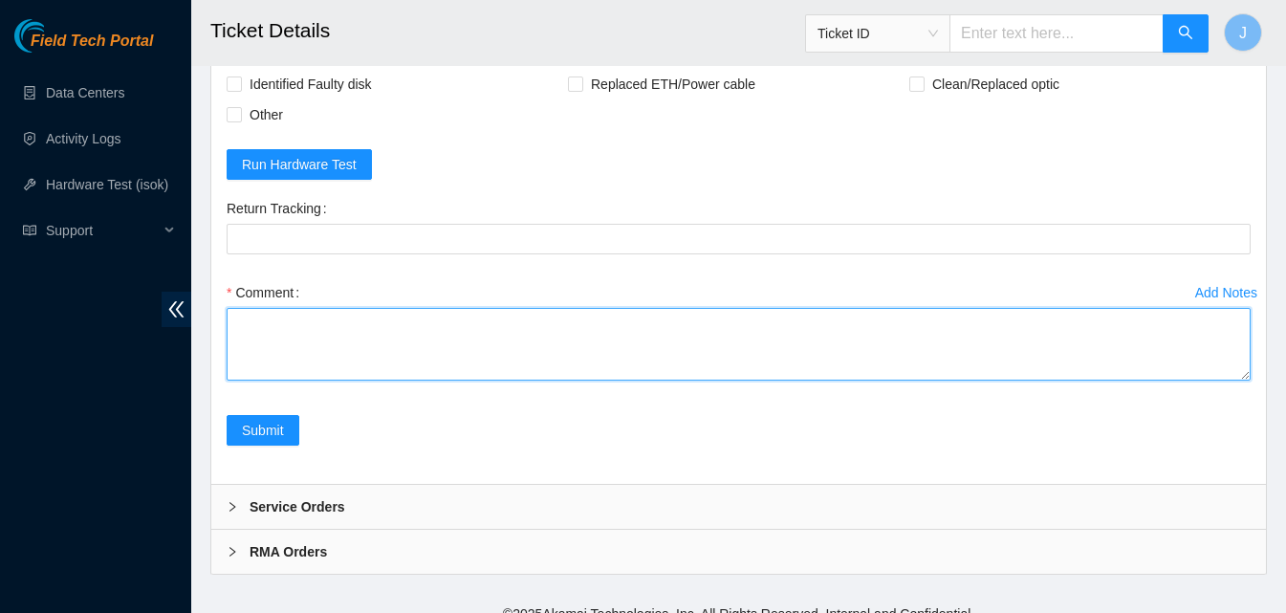
click at [781, 336] on textarea "Comment" at bounding box center [739, 344] width 1024 height 73
type textarea "rescued ran isok passed"
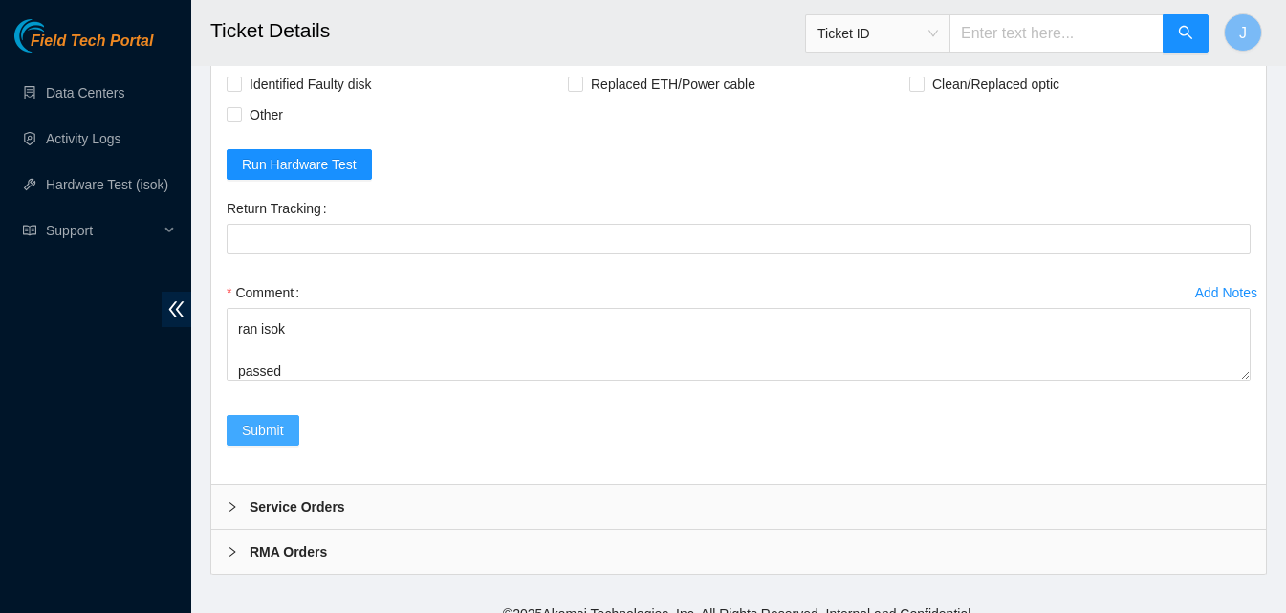
click at [266, 420] on span "Submit" at bounding box center [263, 430] width 42 height 21
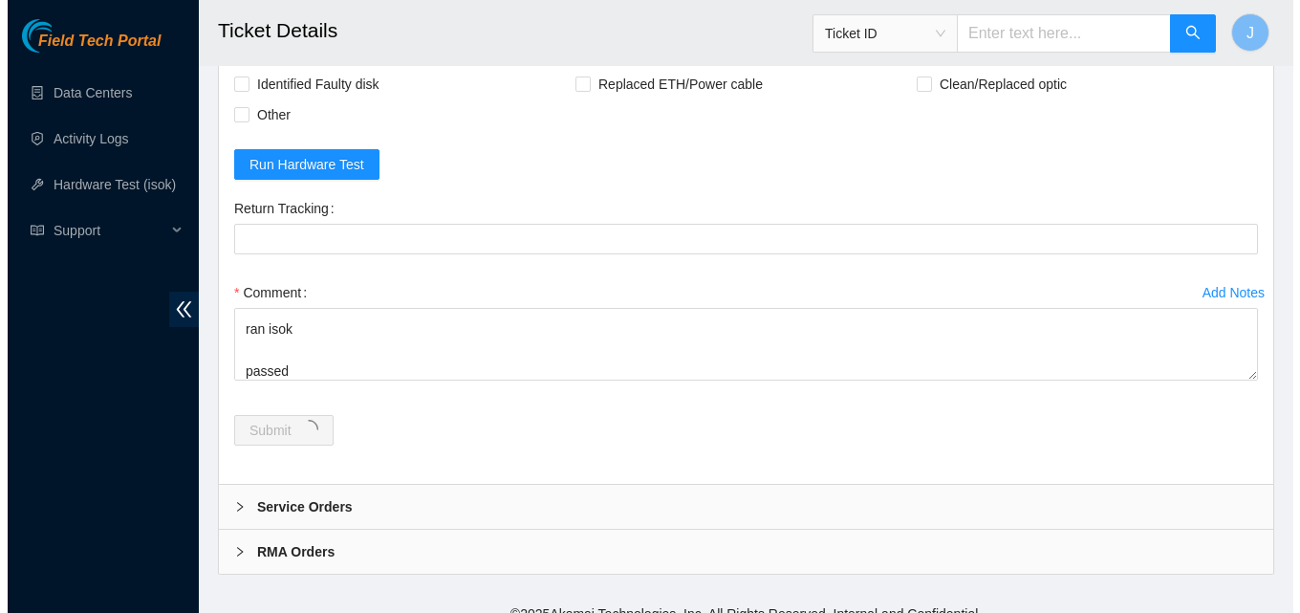
scroll to position [0, 0]
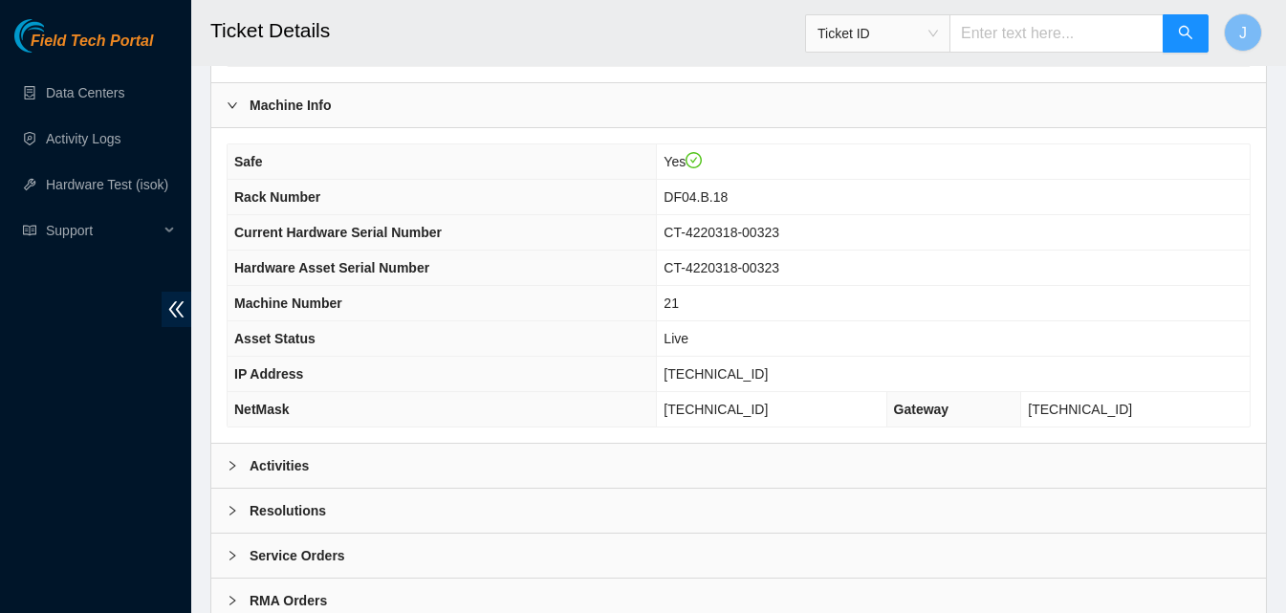
scroll to position [613, 0]
click at [985, 466] on div "Activities" at bounding box center [738, 467] width 1054 height 44
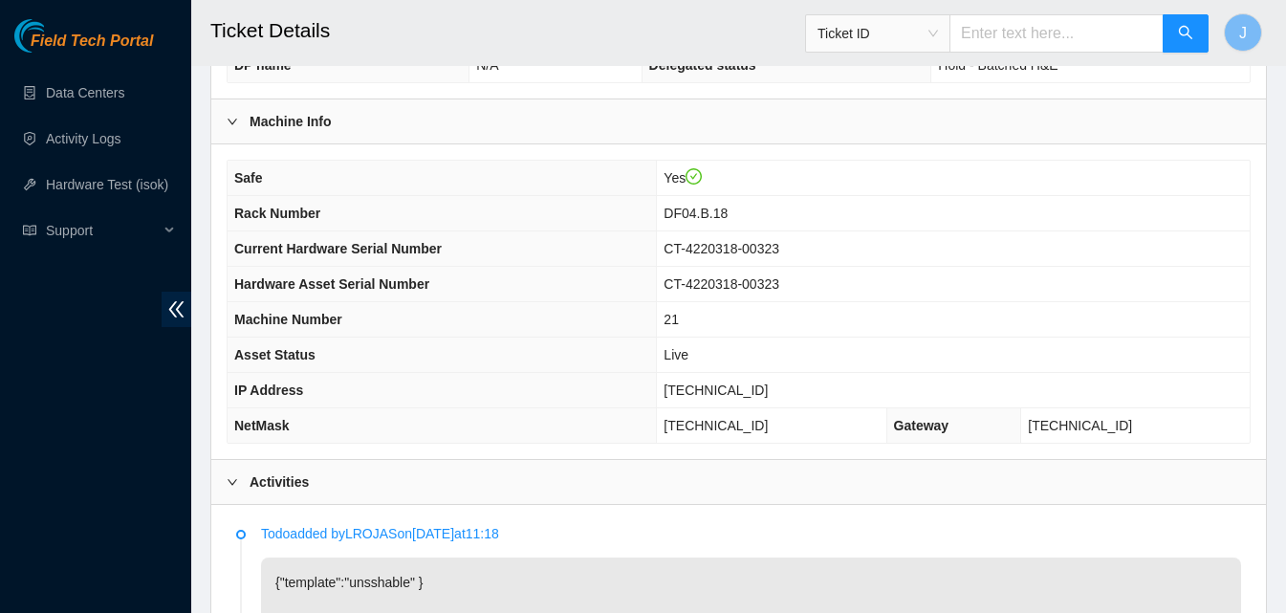
scroll to position [592, 0]
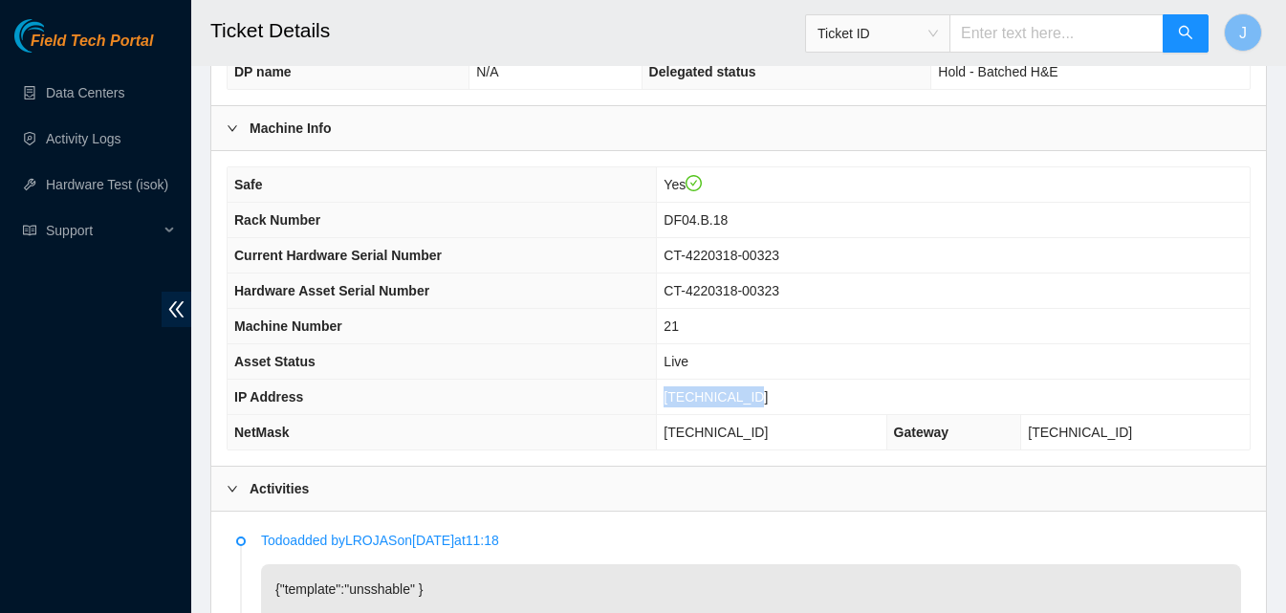
drag, startPoint x: 784, startPoint y: 388, endPoint x: 677, endPoint y: 367, distance: 109.1
click at [677, 379] on tr "IP Address 23.219.77.216" at bounding box center [739, 396] width 1022 height 35
copy tr "23.219.77.216"
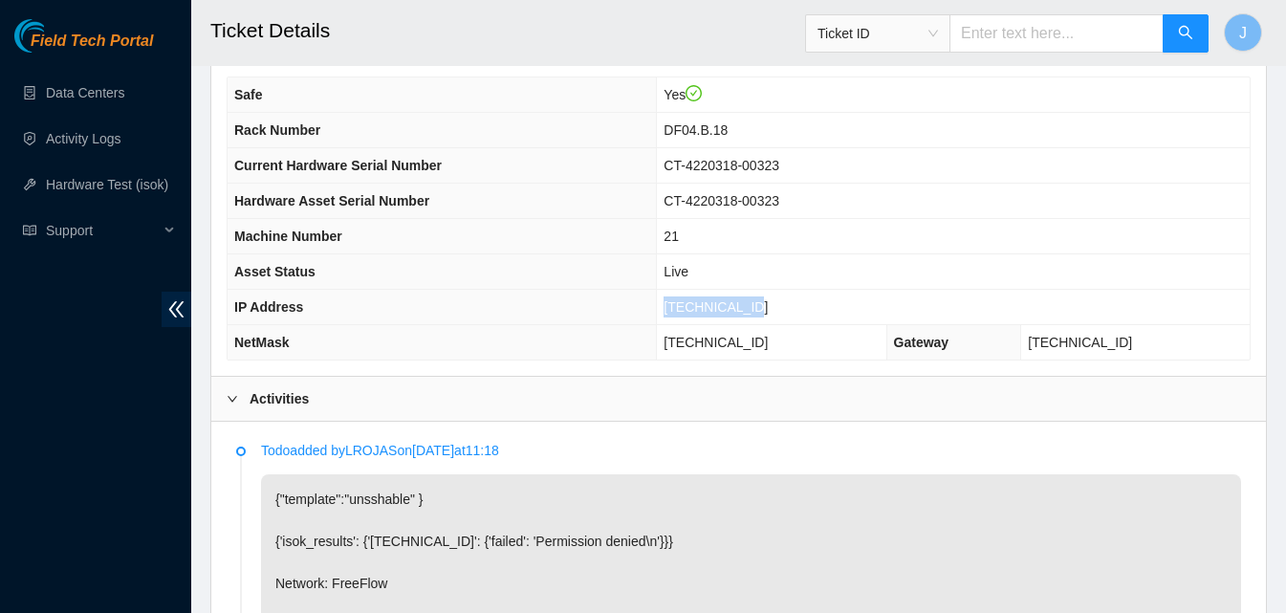
scroll to position [761, 0]
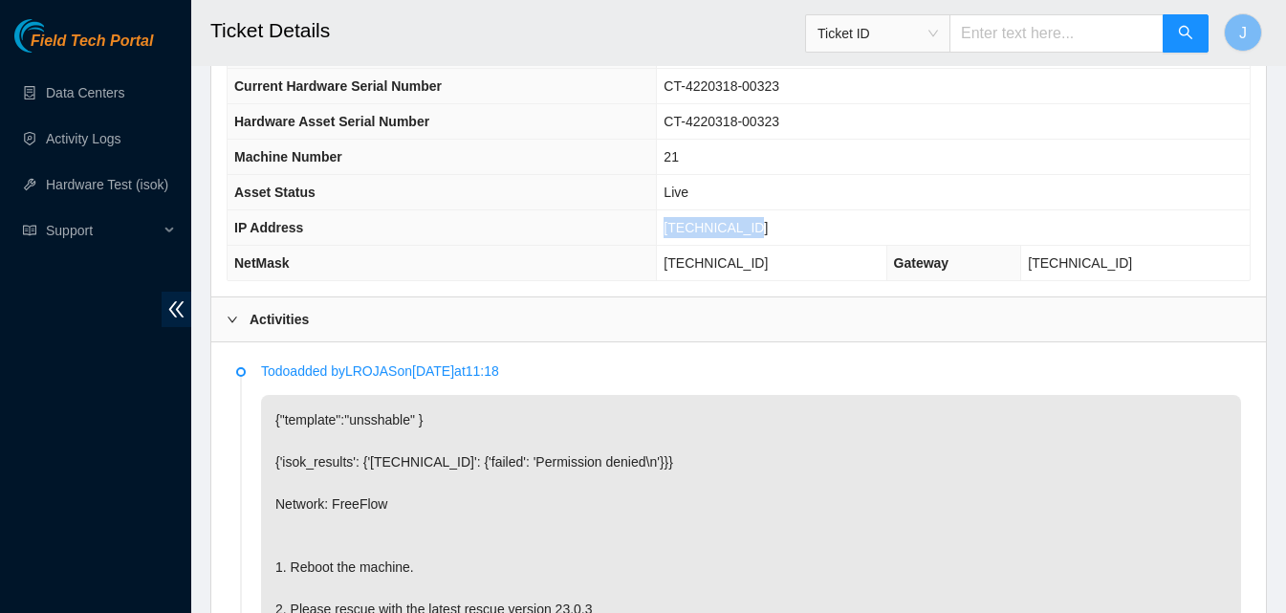
click at [255, 309] on b "Activities" at bounding box center [278, 319] width 59 height 21
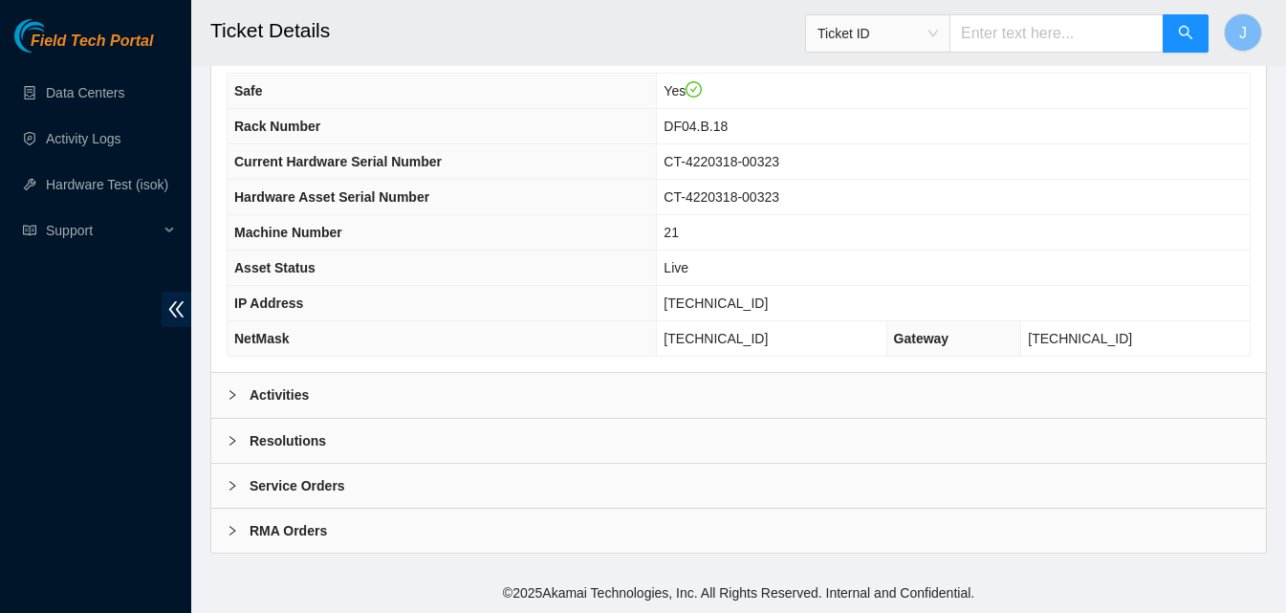
scroll to position [663, 0]
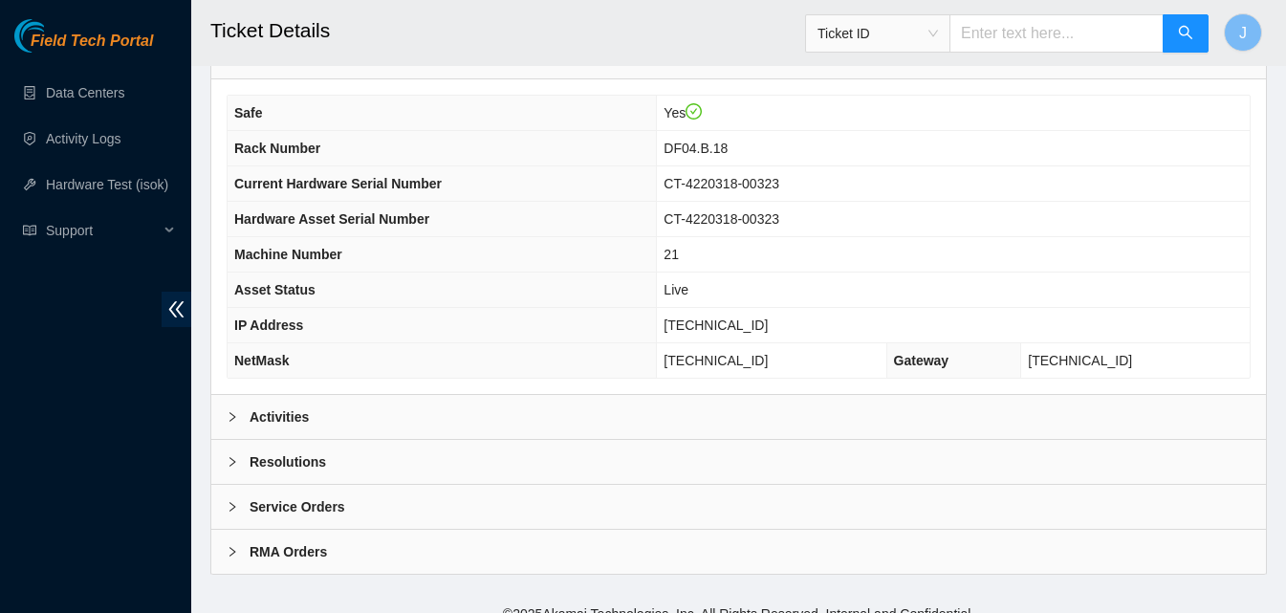
click at [310, 451] on b "Resolutions" at bounding box center [287, 461] width 76 height 21
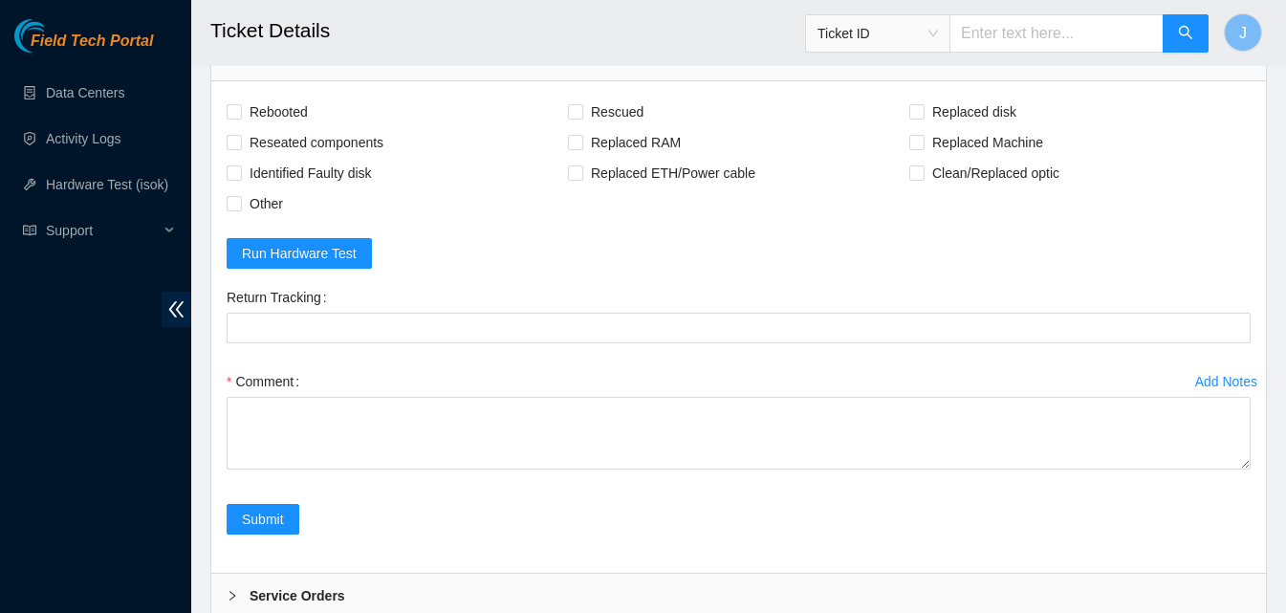
scroll to position [1073, 0]
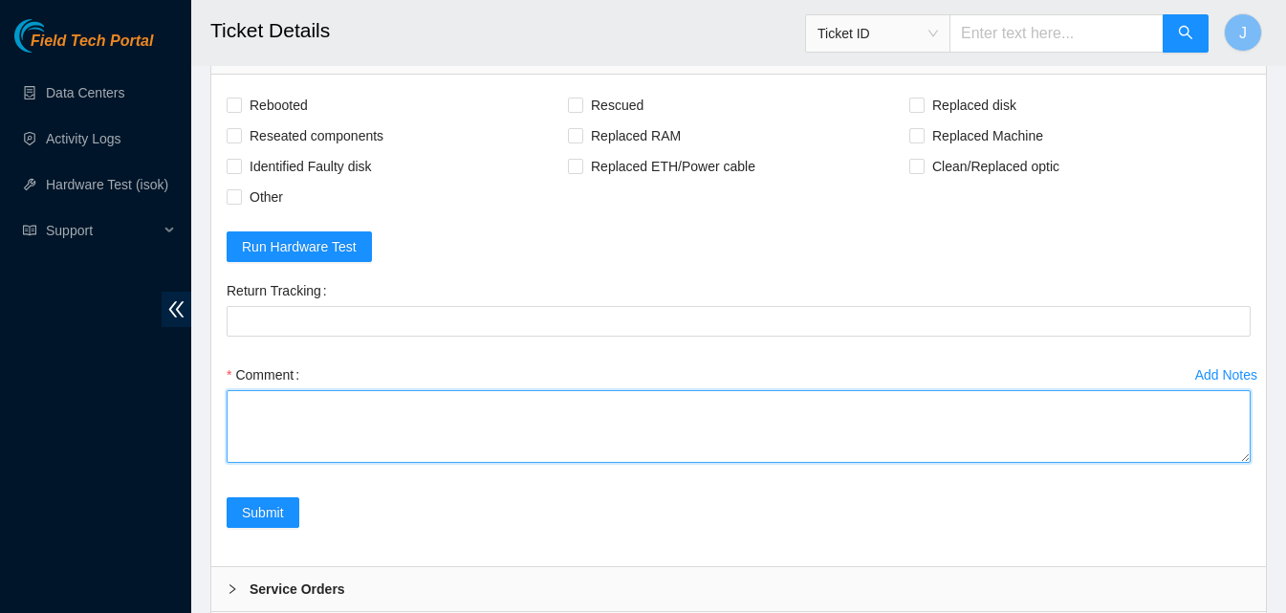
click at [878, 429] on textarea "Comment" at bounding box center [739, 426] width 1024 height 73
type textarea "rescued ran isok passed"
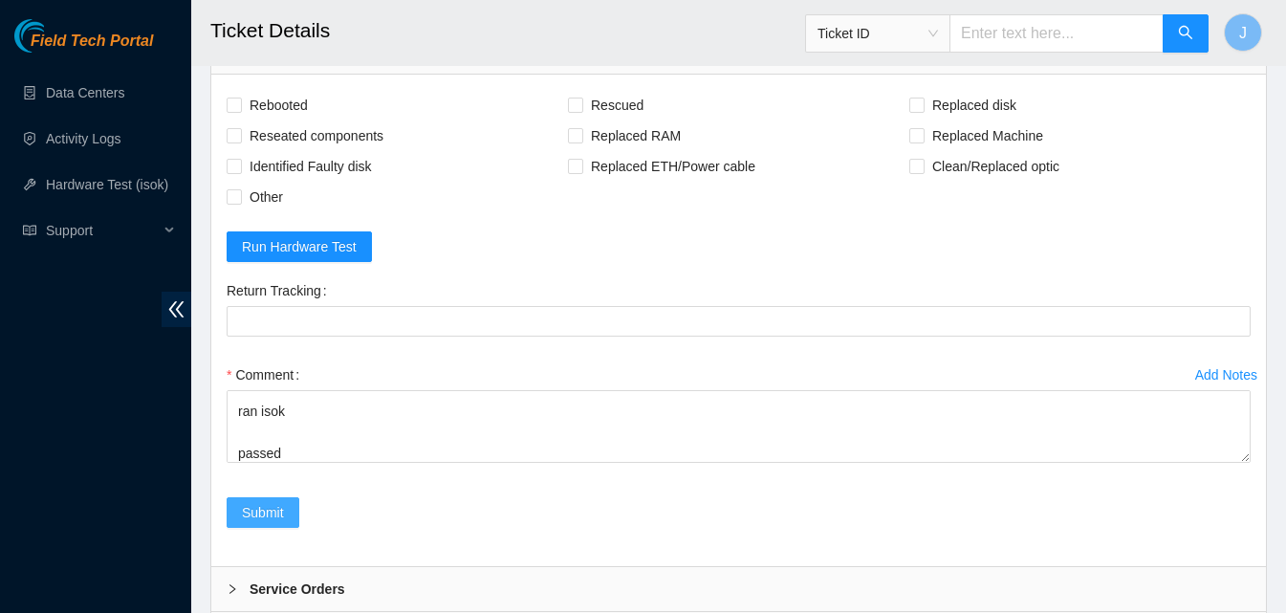
click at [257, 502] on span "Submit" at bounding box center [263, 512] width 42 height 21
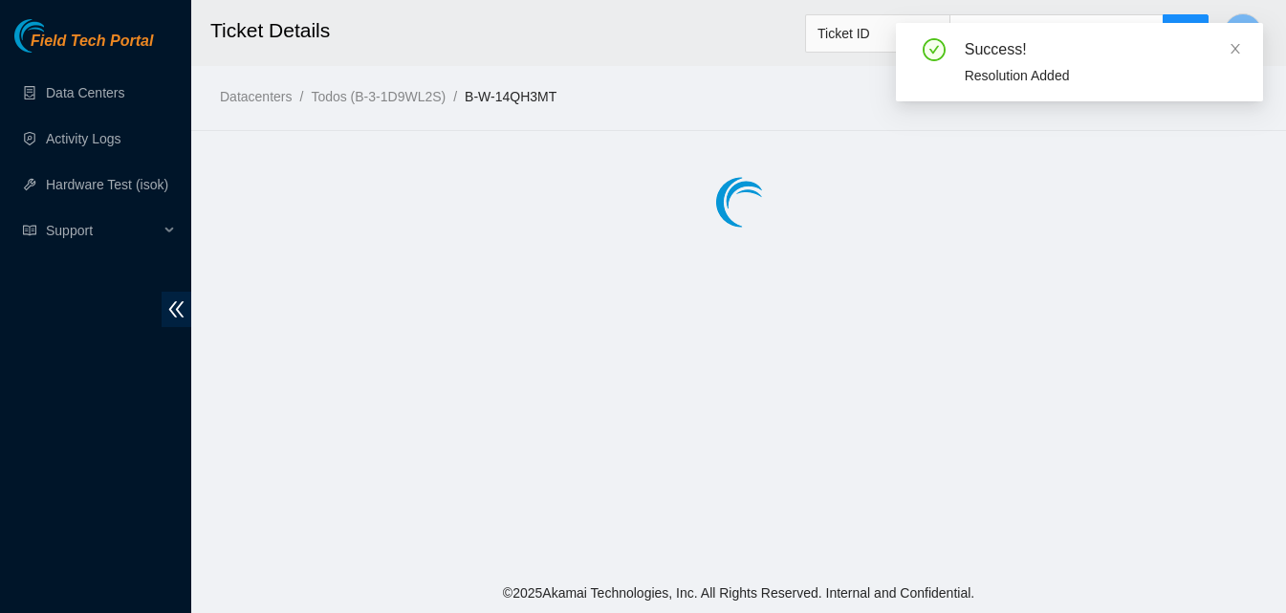
scroll to position [0, 0]
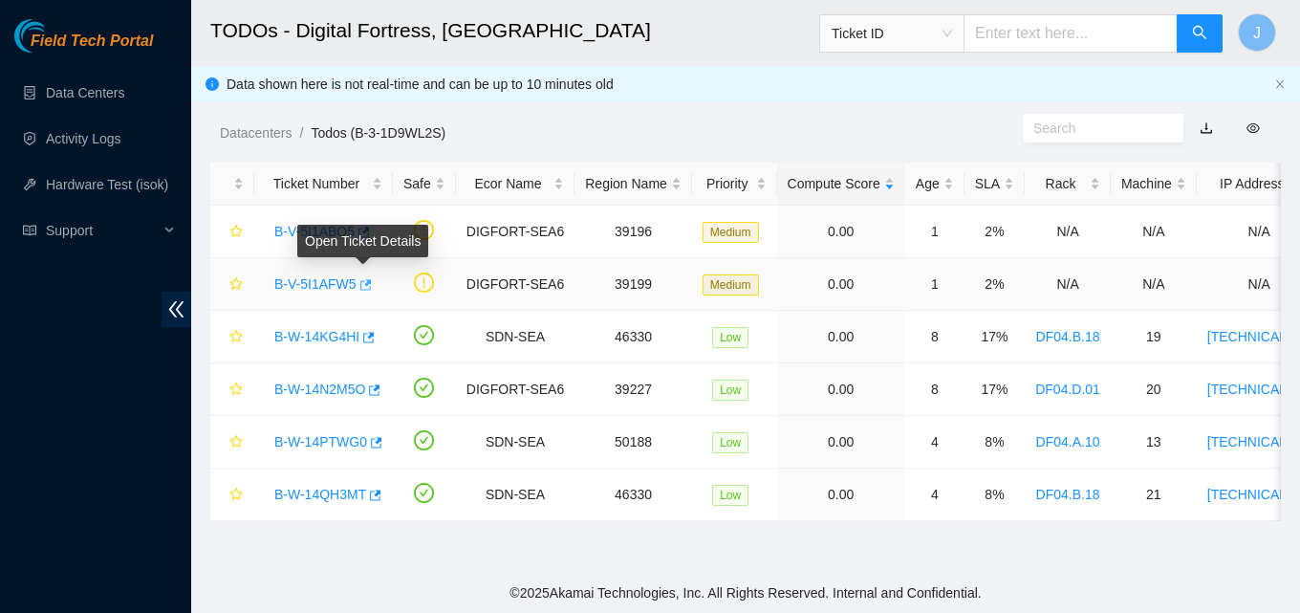
click at [368, 278] on icon "button" at bounding box center [364, 284] width 13 height 13
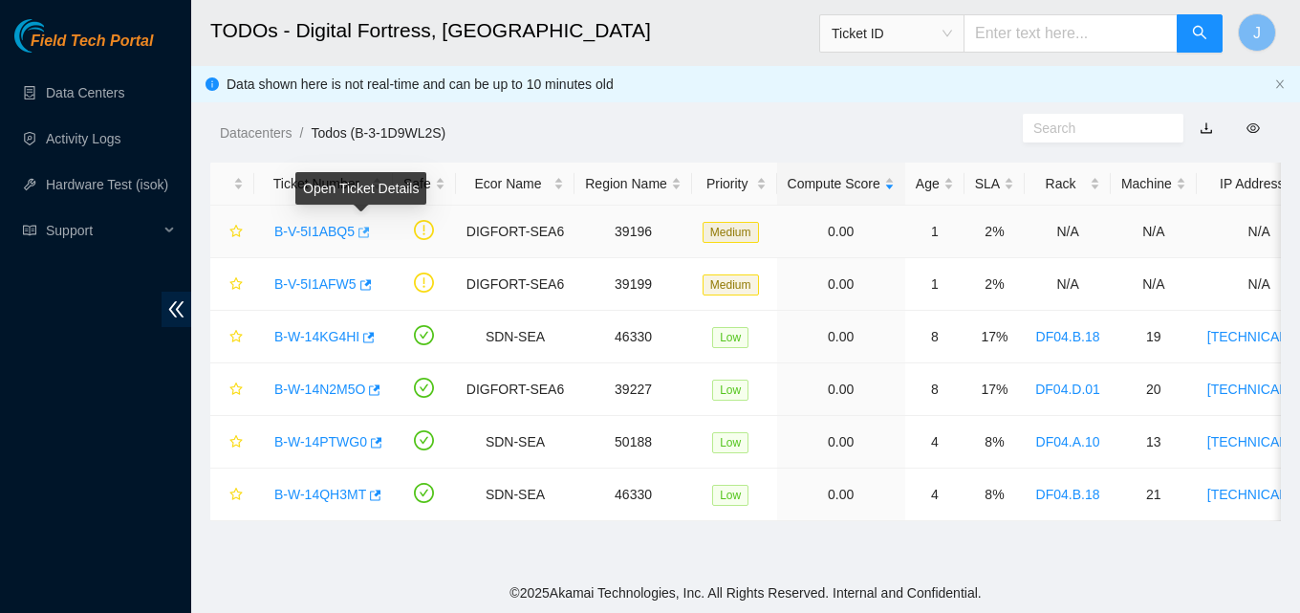
click at [366, 235] on icon "button" at bounding box center [363, 232] width 11 height 11
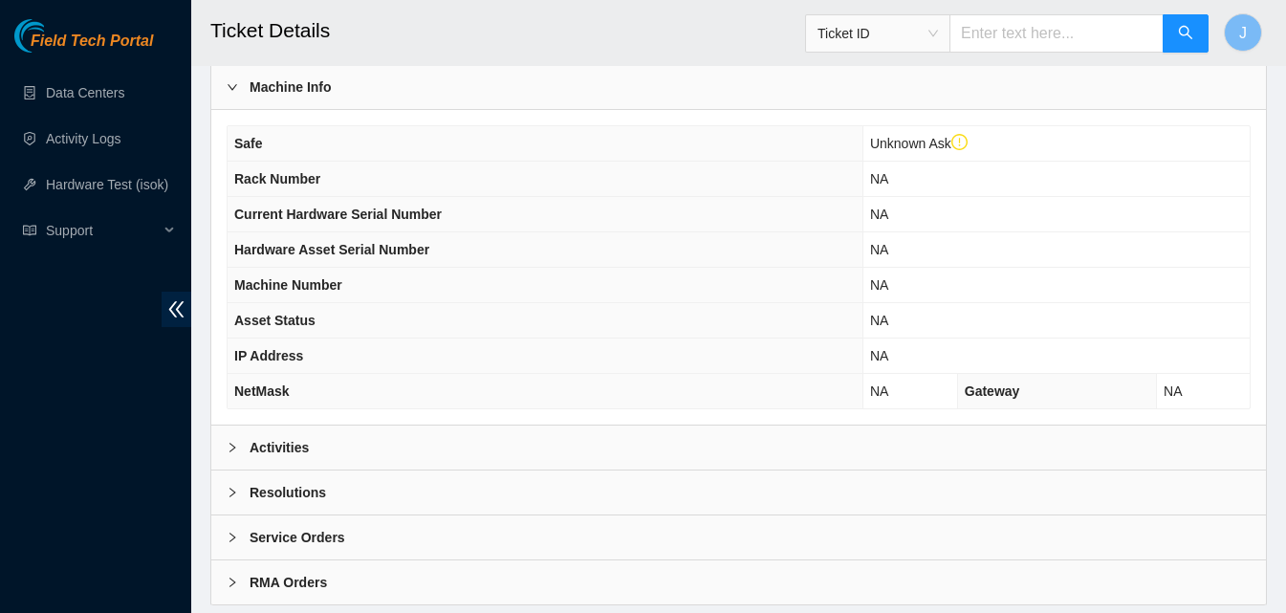
scroll to position [700, 0]
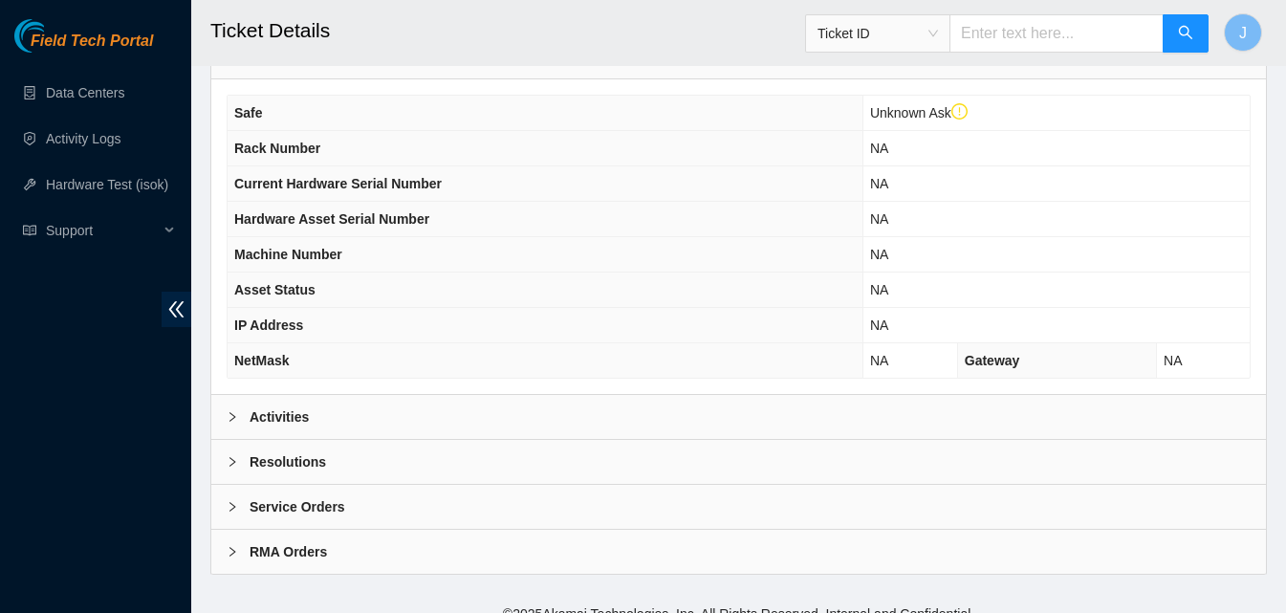
click at [468, 403] on div "Activities" at bounding box center [738, 417] width 1054 height 44
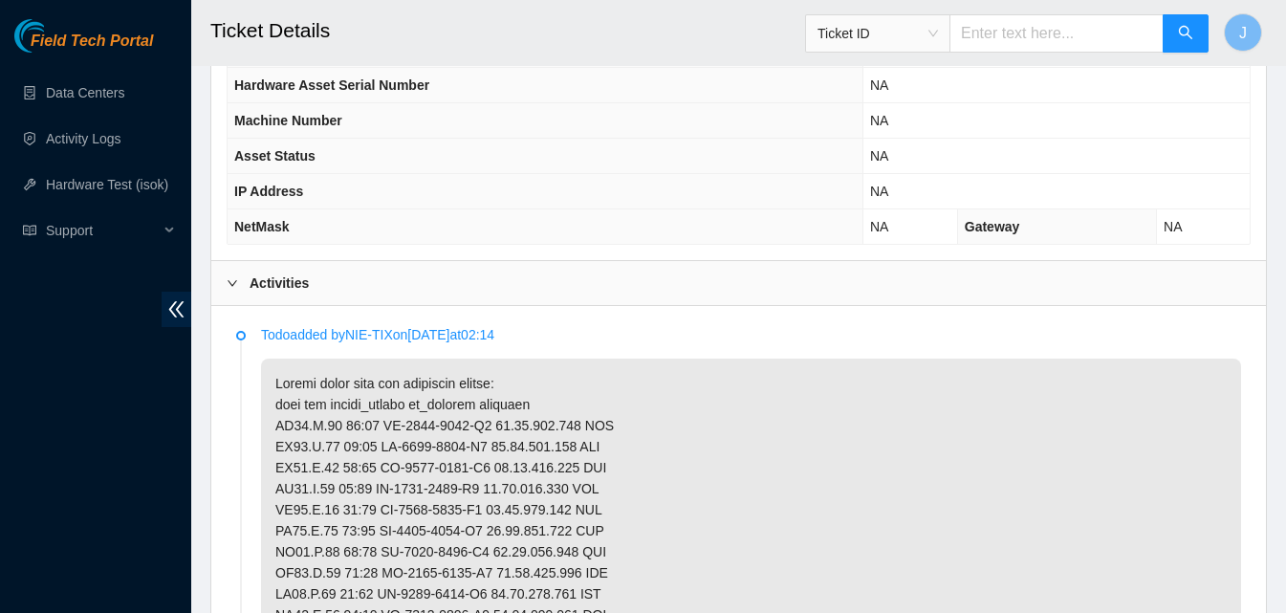
scroll to position [883, 0]
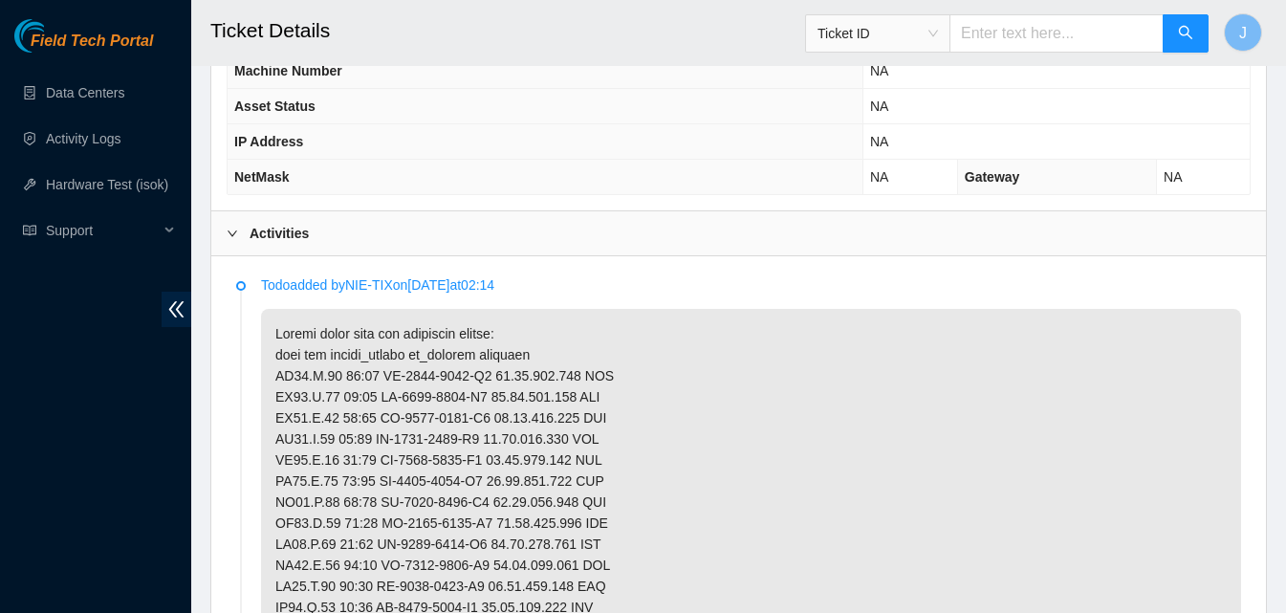
click at [937, 214] on div "Activities" at bounding box center [738, 233] width 1054 height 44
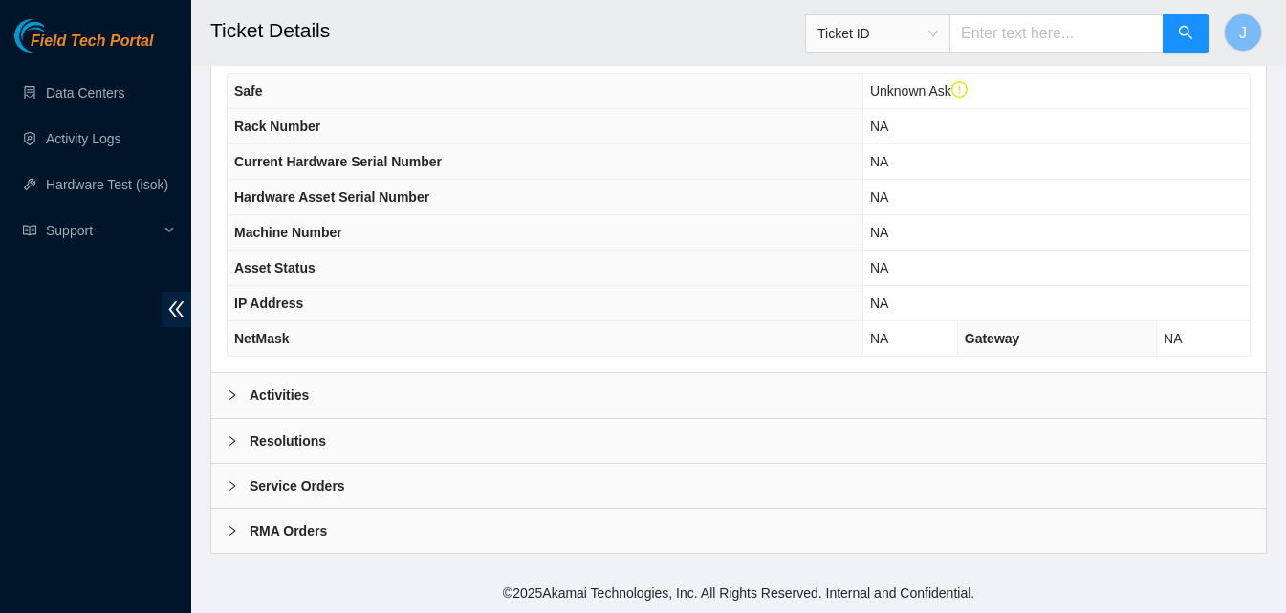
scroll to position [700, 0]
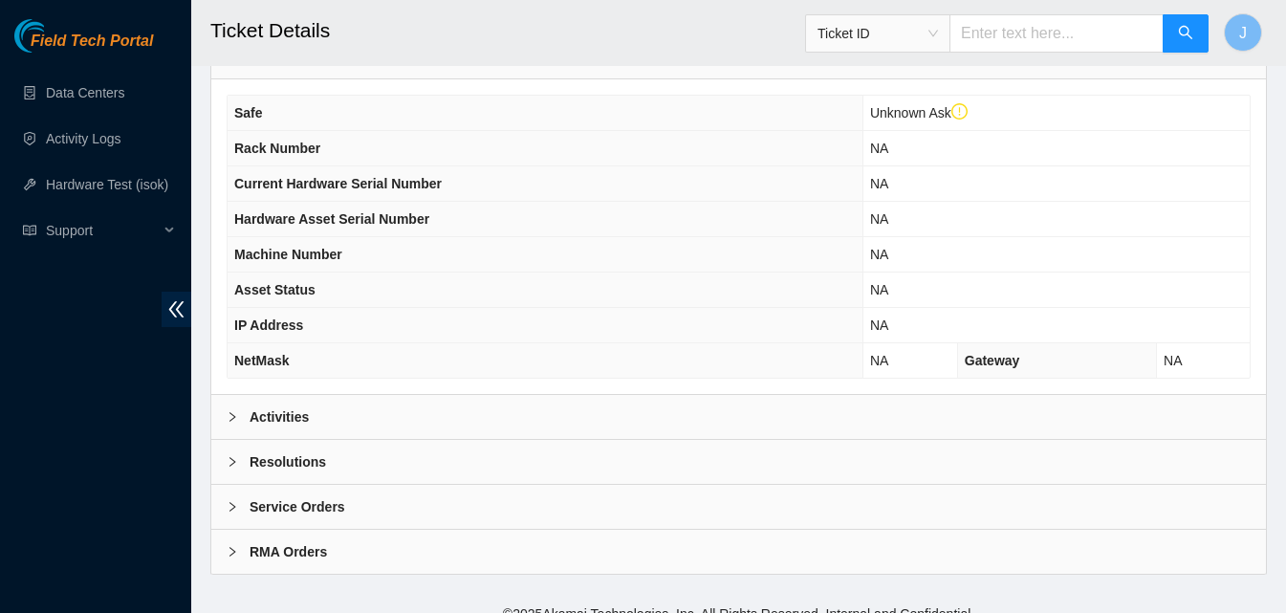
click at [475, 449] on div "Resolutions" at bounding box center [738, 462] width 1054 height 44
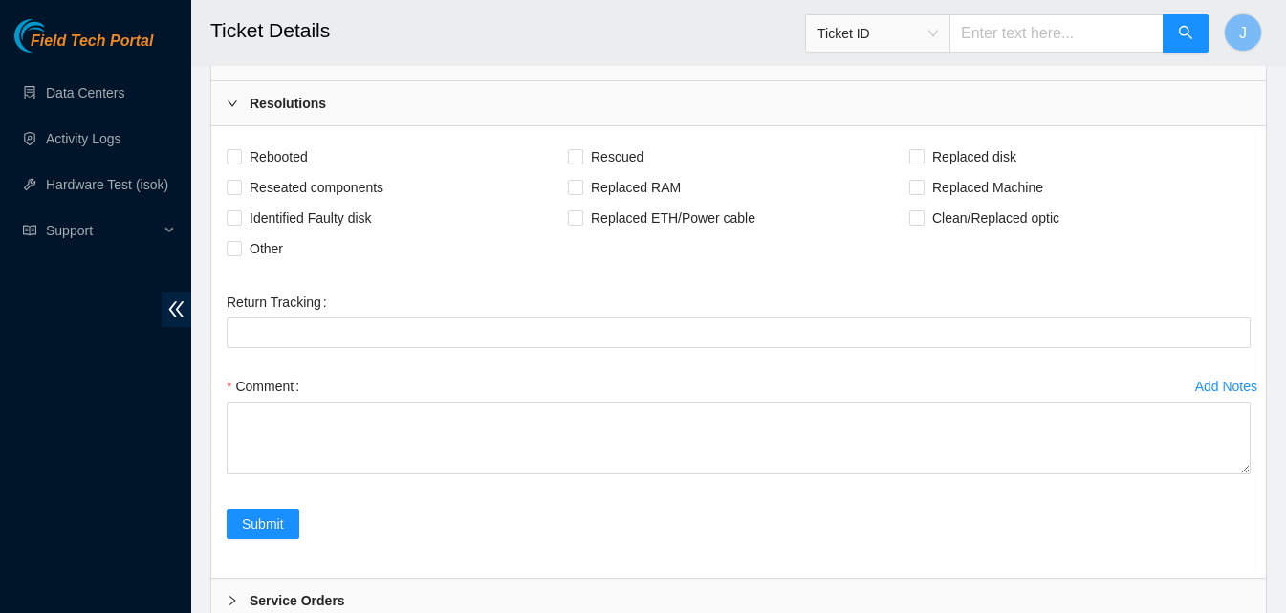
scroll to position [1064, 0]
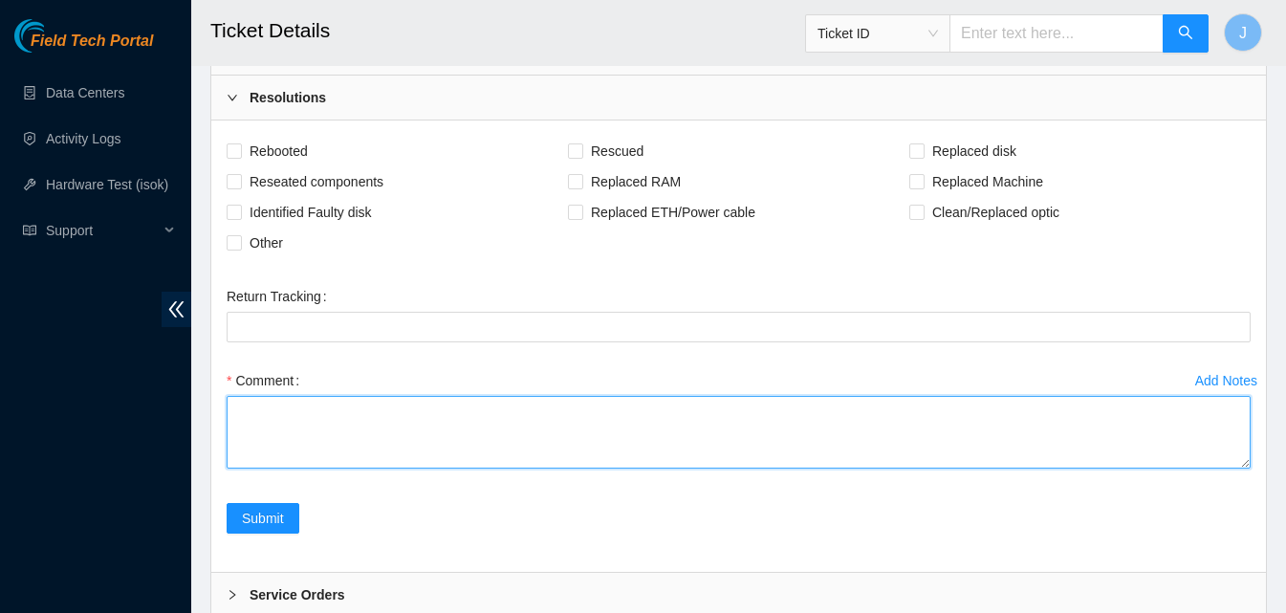
click at [909, 422] on textarea "Comment" at bounding box center [739, 432] width 1024 height 73
type textarea "all servers powered down NIE gave the clear"
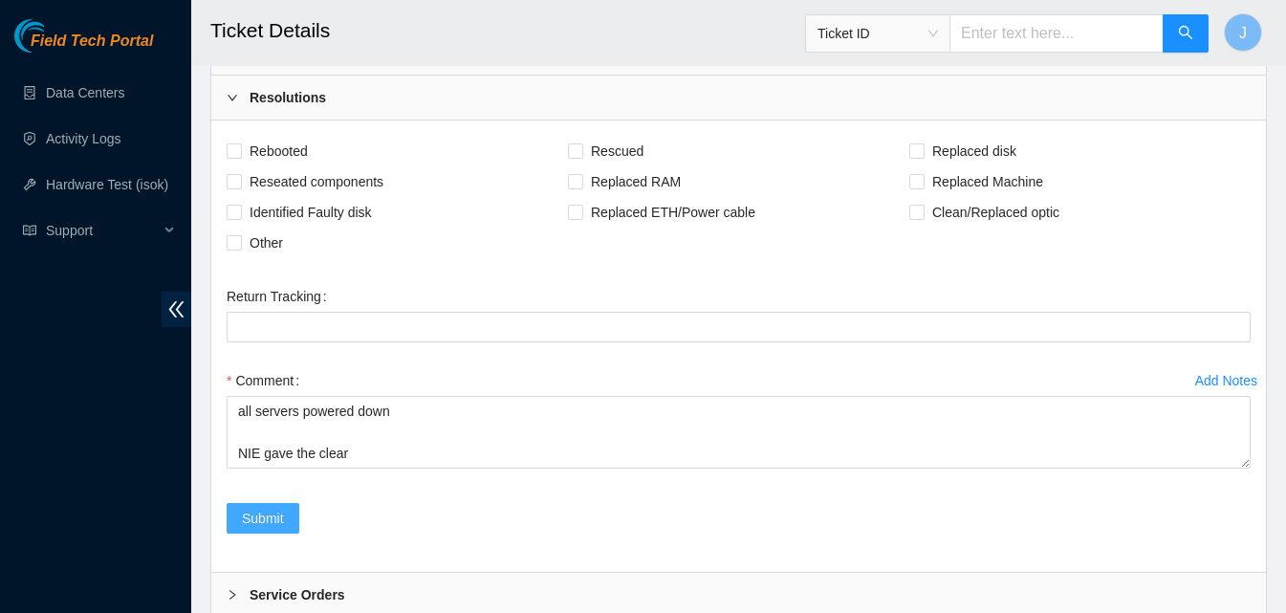
click at [240, 504] on button "Submit" at bounding box center [263, 518] width 73 height 31
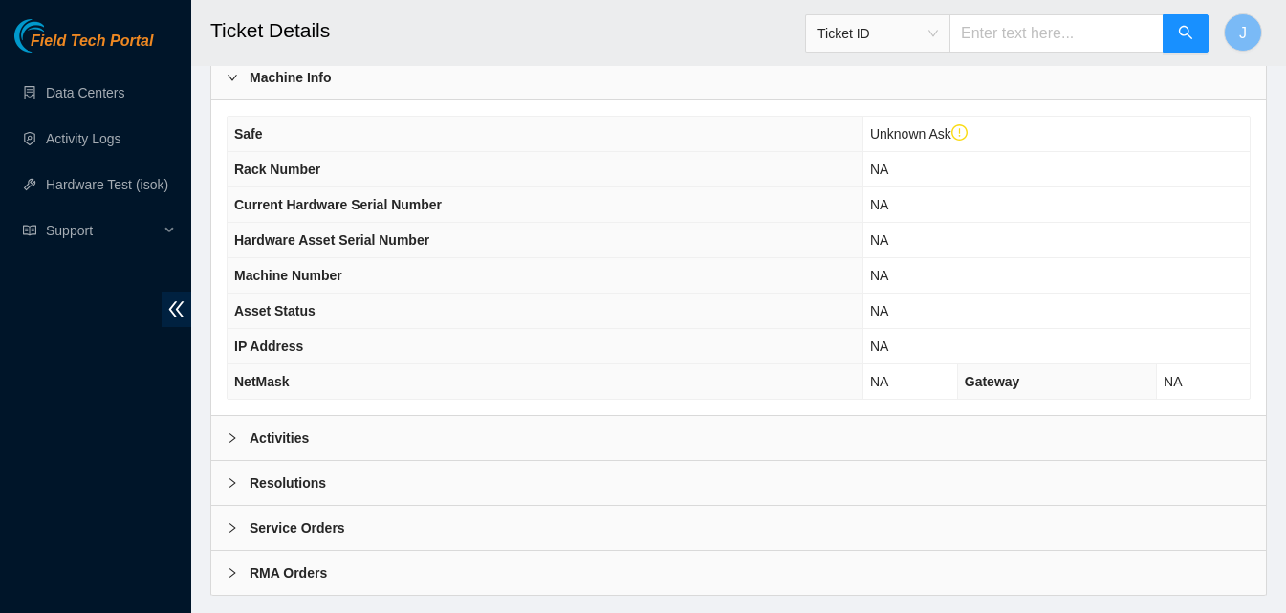
scroll to position [700, 0]
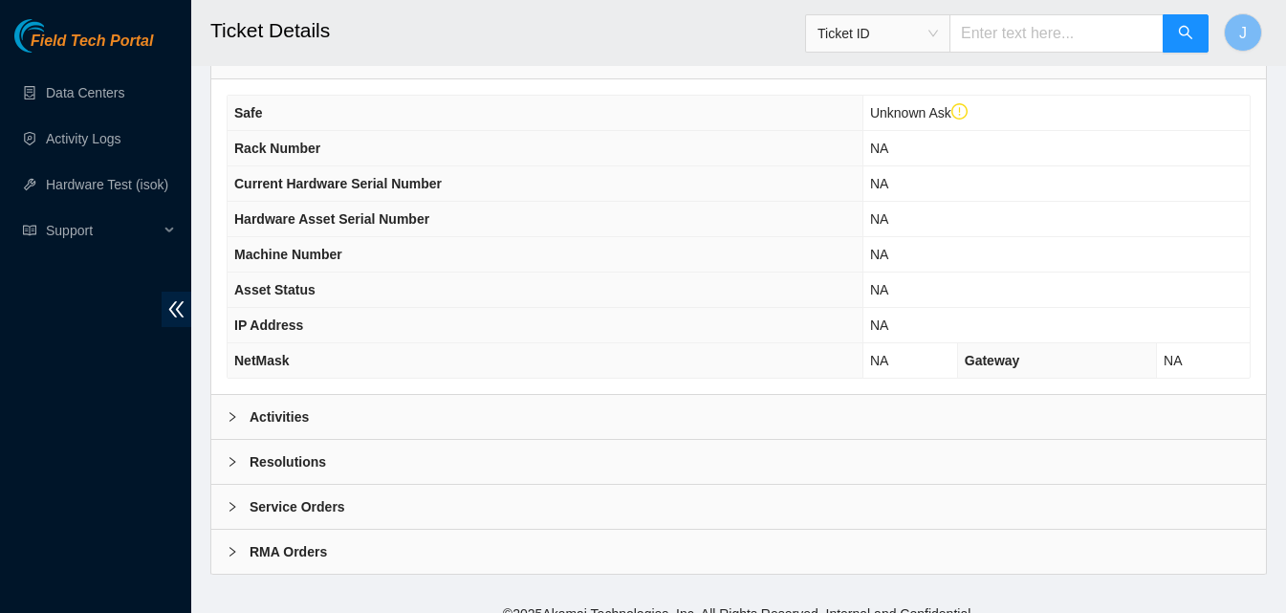
click at [636, 400] on div "Activities" at bounding box center [738, 417] width 1054 height 44
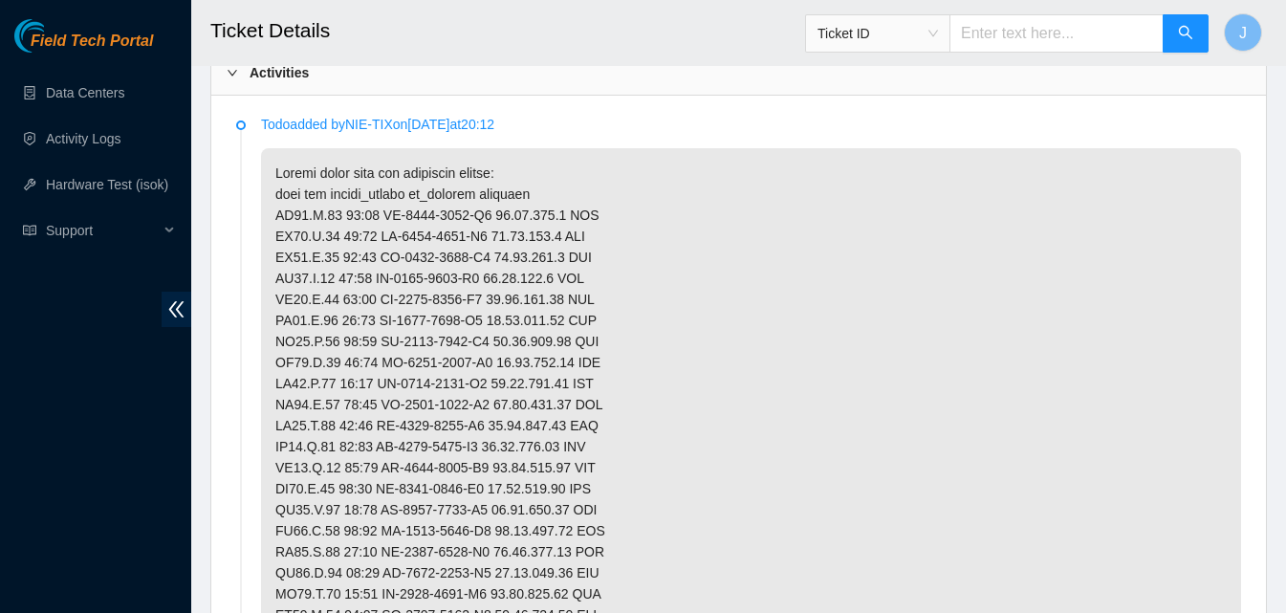
scroll to position [1024, 0]
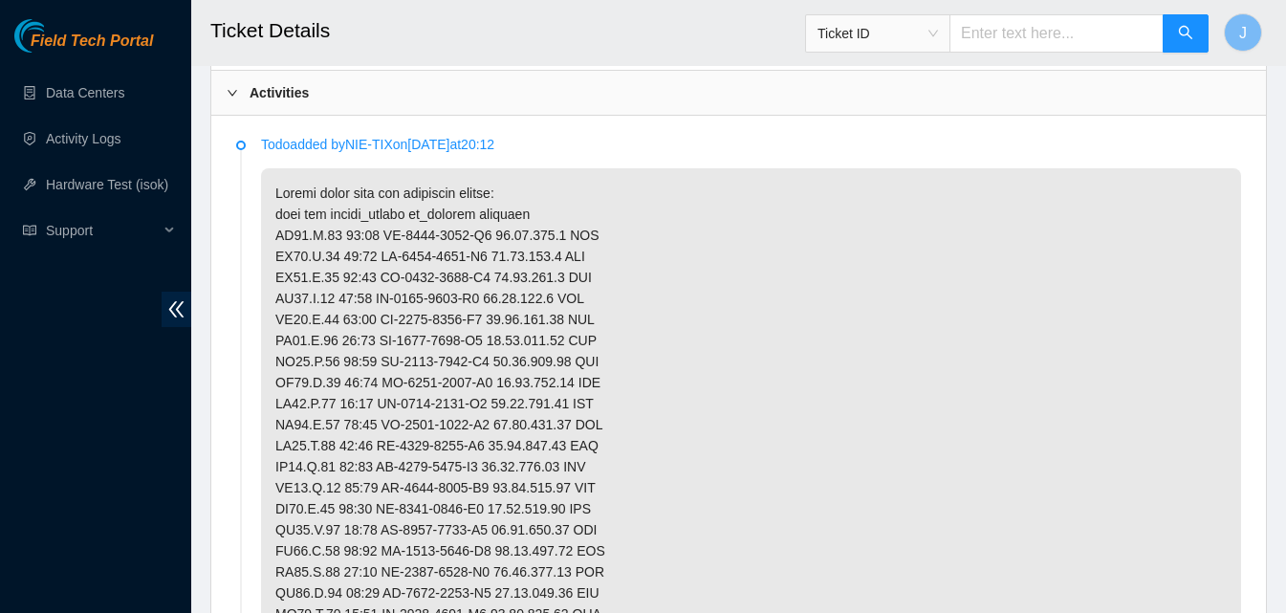
click at [760, 80] on div "Activities" at bounding box center [738, 93] width 1054 height 44
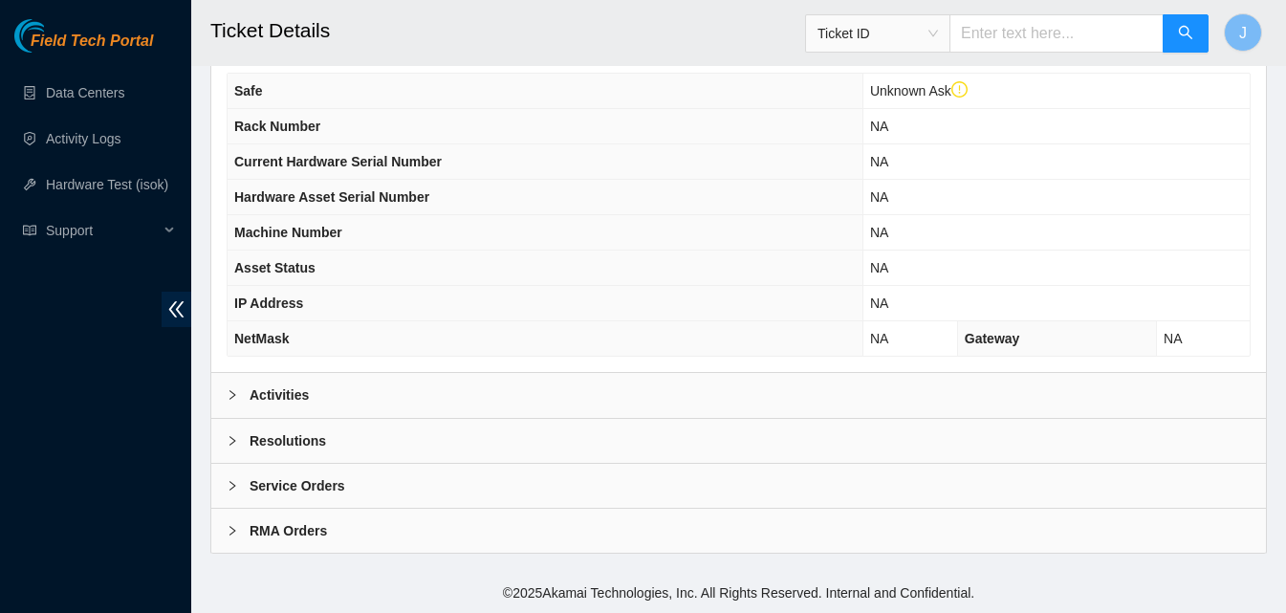
scroll to position [700, 0]
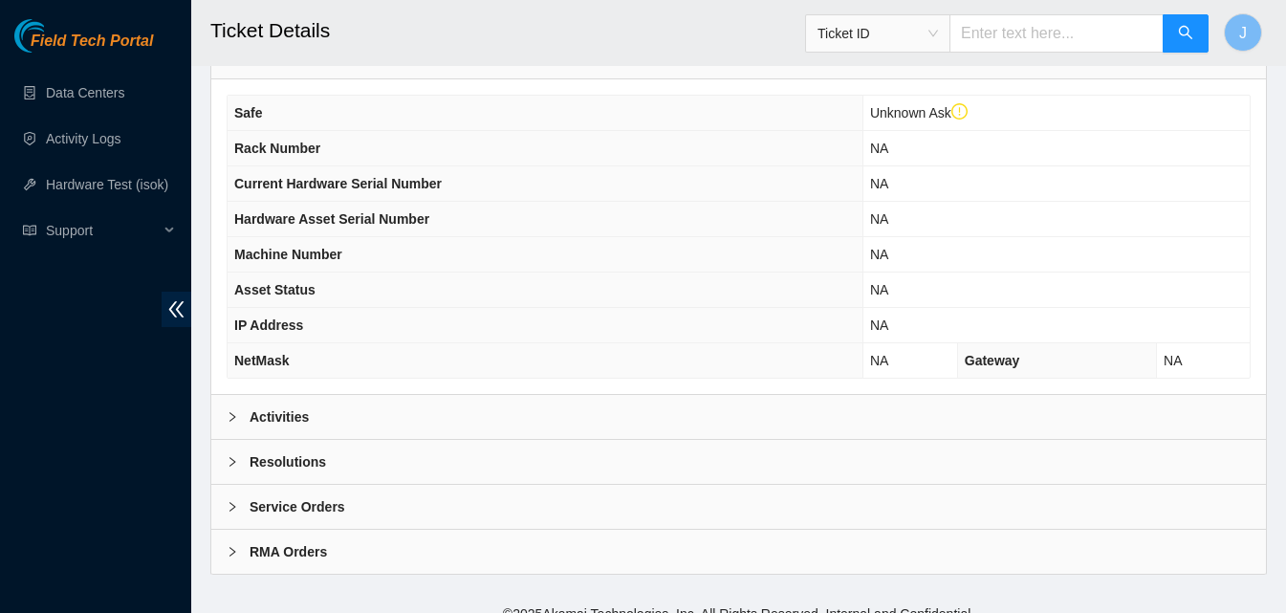
click at [546, 440] on div "Resolutions" at bounding box center [738, 462] width 1054 height 44
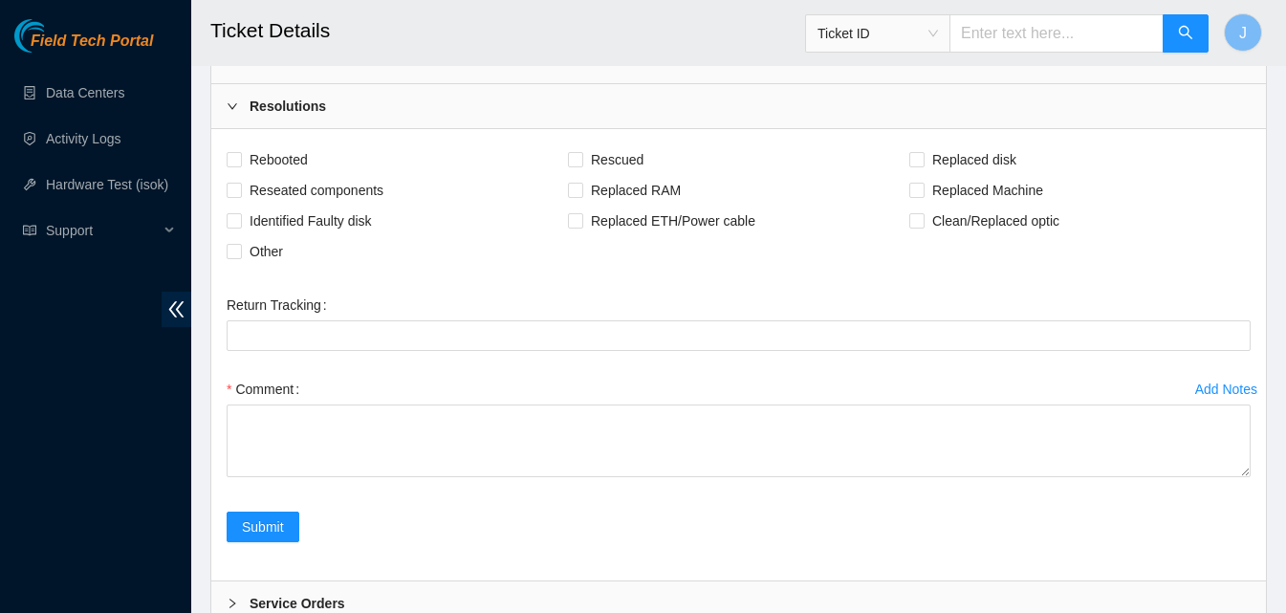
scroll to position [1058, 0]
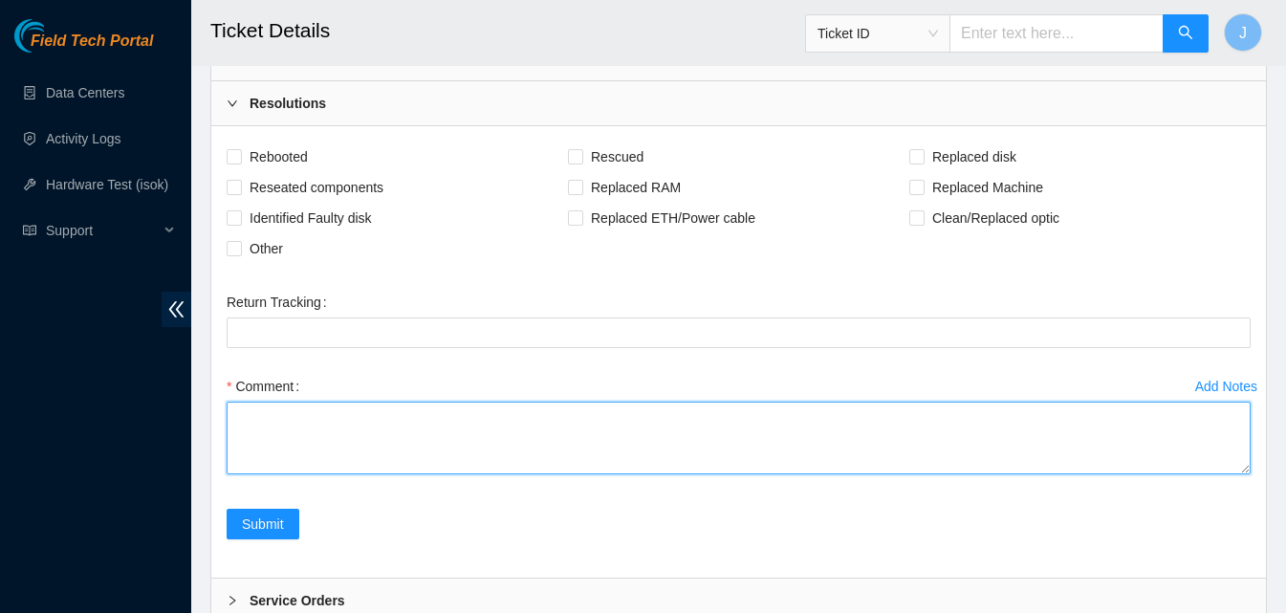
click at [945, 416] on textarea "Comment" at bounding box center [739, 437] width 1024 height 73
type textarea "all servers powered down"
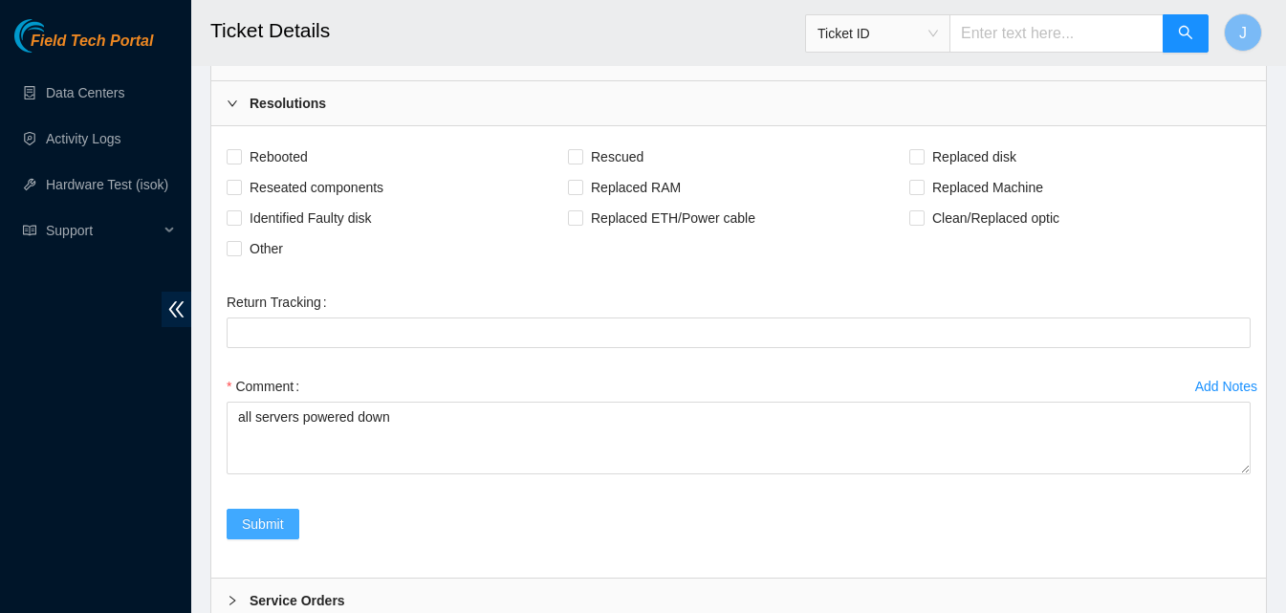
click at [258, 513] on span "Submit" at bounding box center [263, 523] width 42 height 21
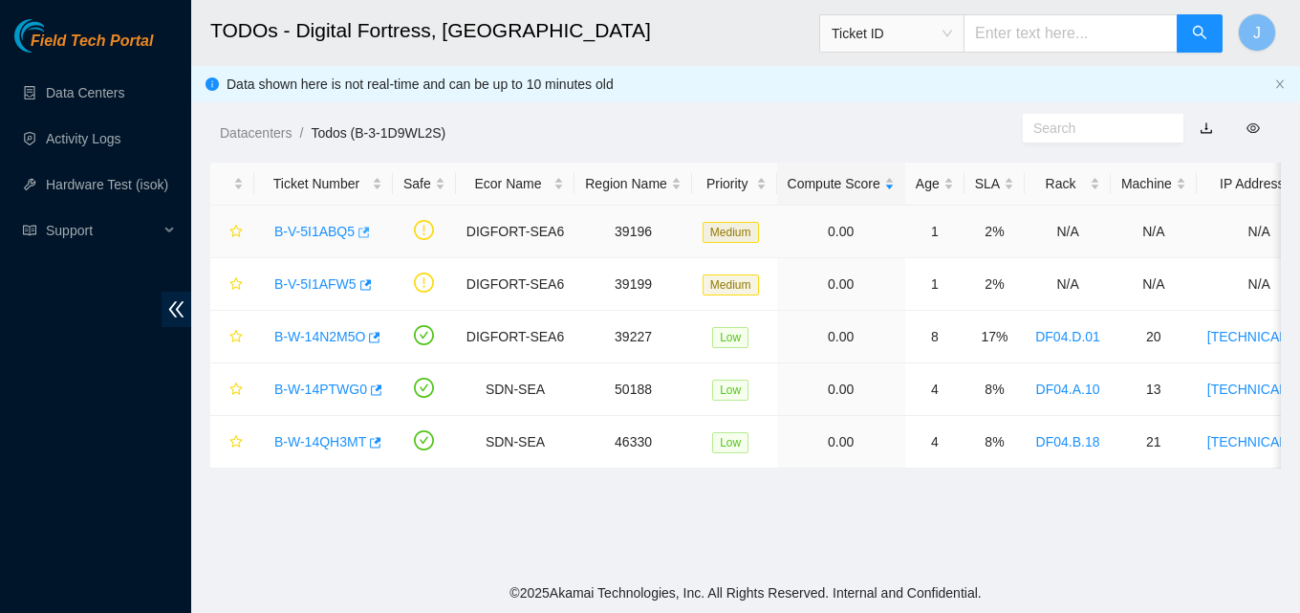
click at [365, 228] on body "Field Tech Portal Data Centers Activity Logs Hardware Test (isok) Support TODOs…" at bounding box center [650, 306] width 1300 height 613
click at [358, 237] on icon "button" at bounding box center [363, 232] width 11 height 11
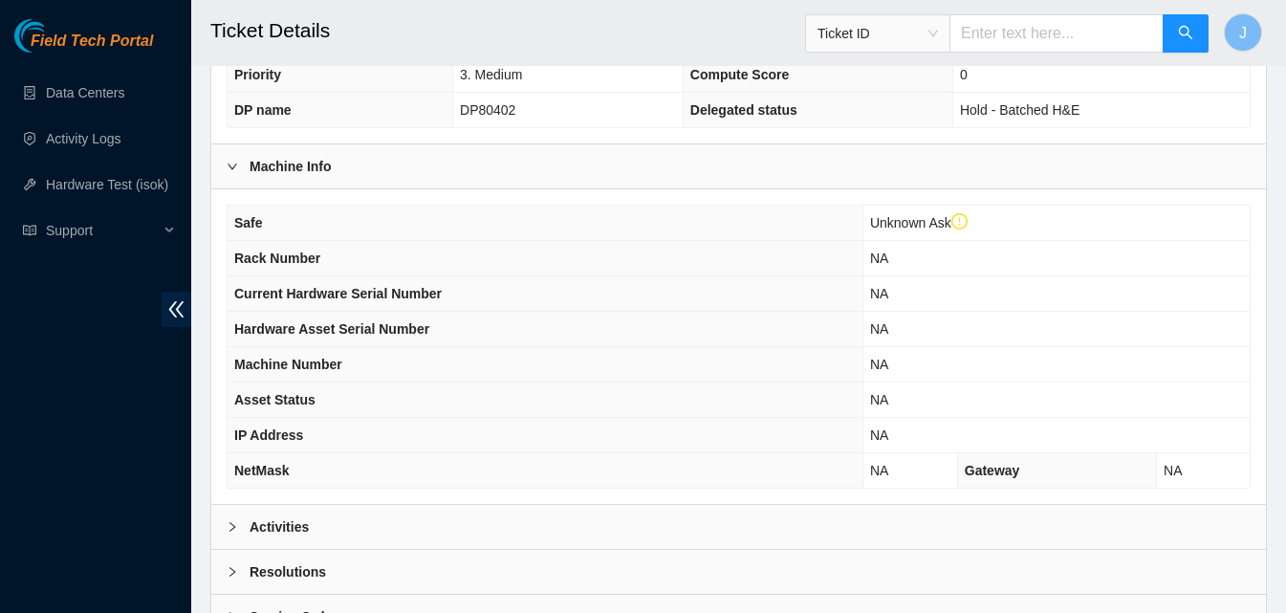
scroll to position [700, 0]
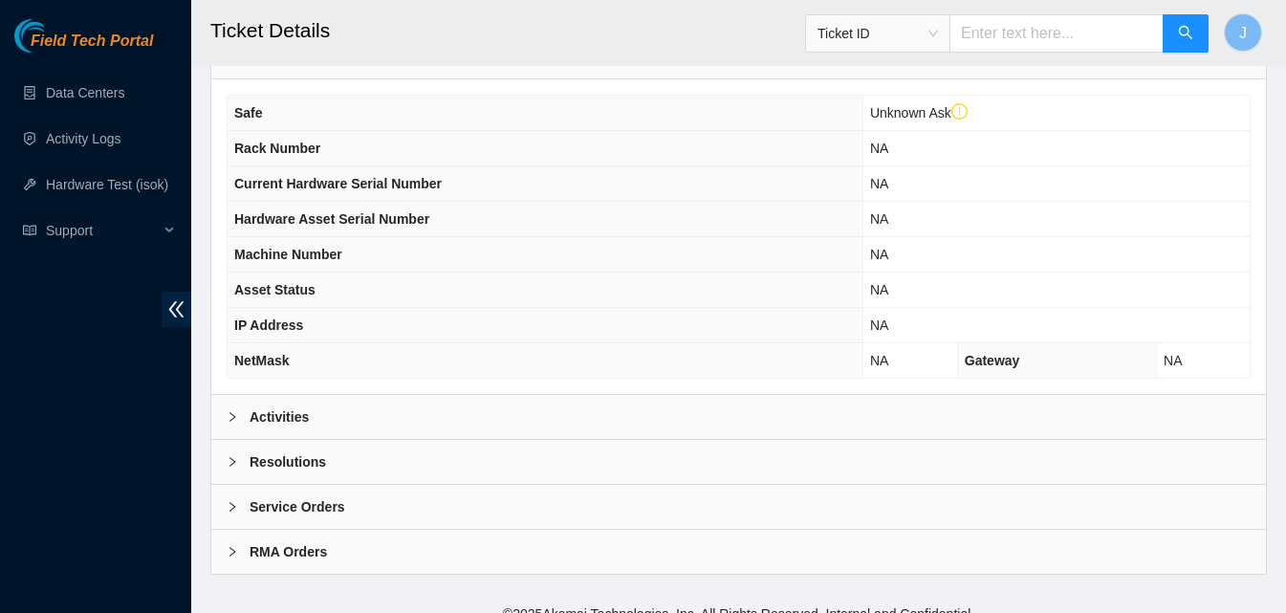
click at [552, 395] on div "Activities" at bounding box center [738, 417] width 1054 height 44
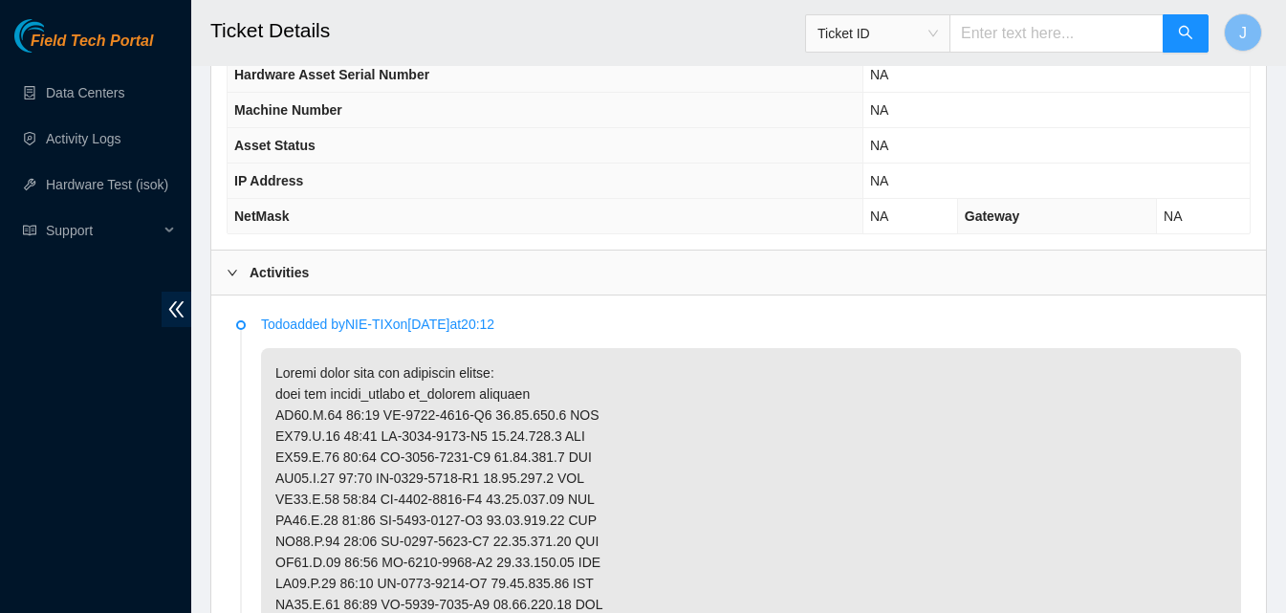
scroll to position [924, 0]
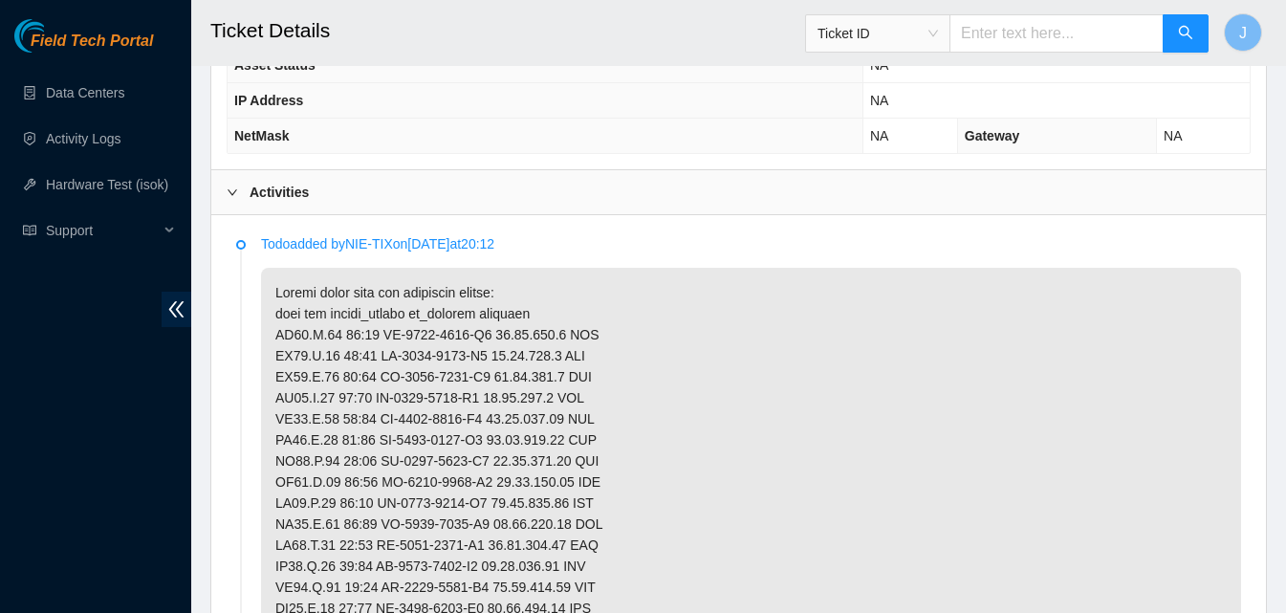
click at [413, 170] on div "Activities" at bounding box center [738, 192] width 1054 height 44
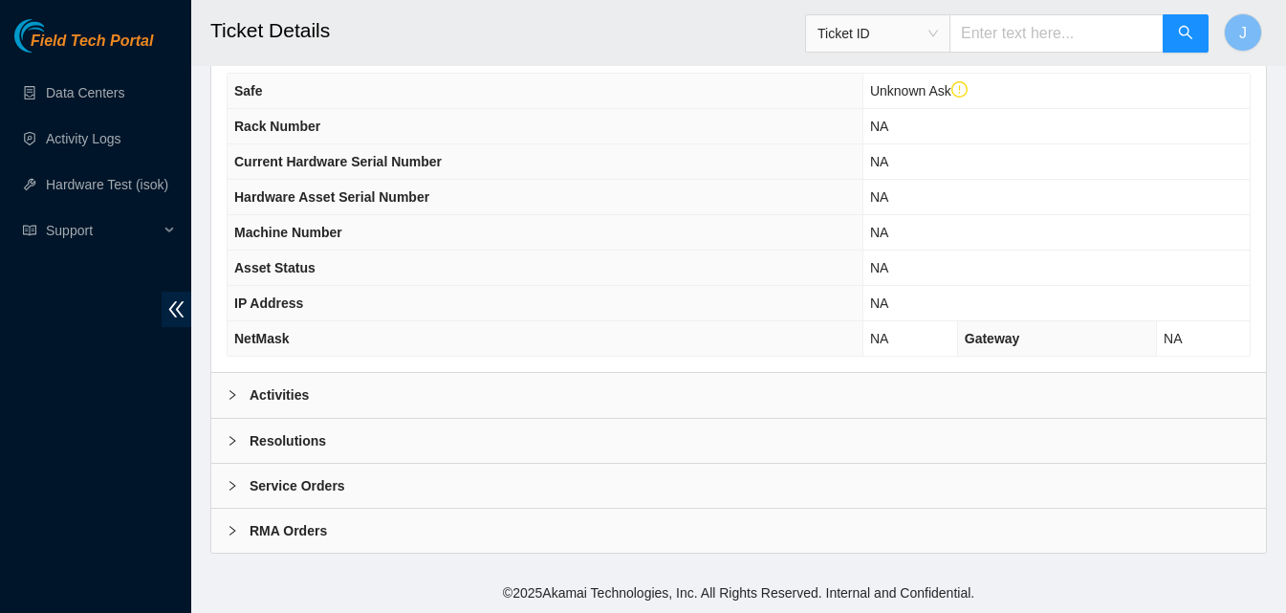
scroll to position [700, 0]
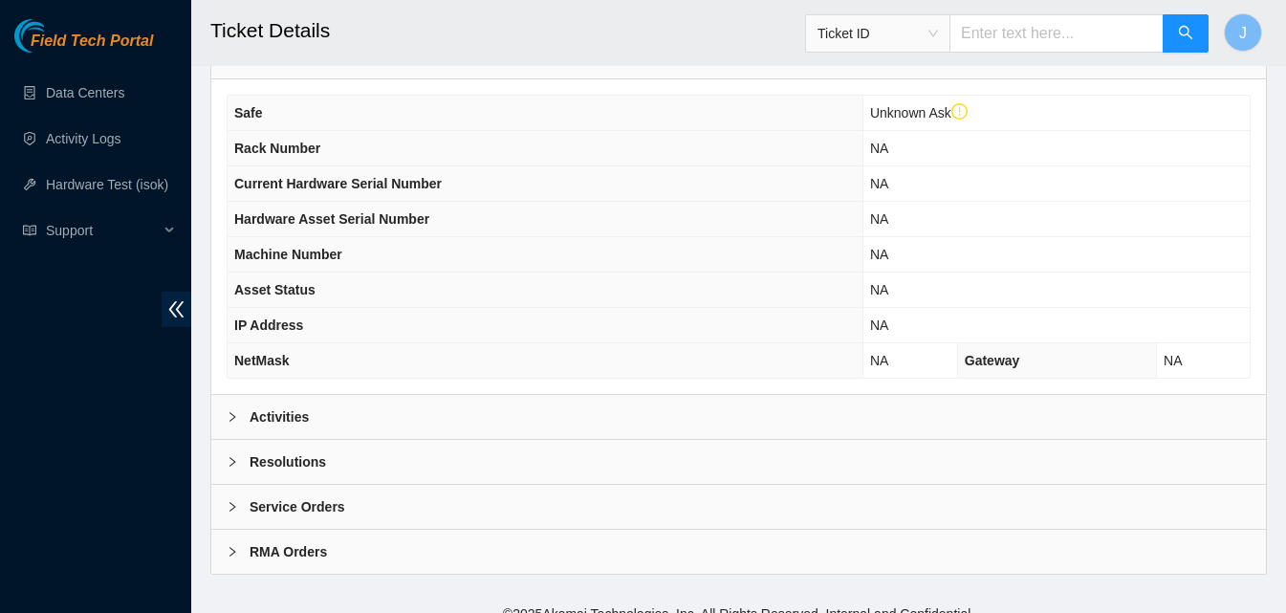
click at [437, 441] on div "Resolutions" at bounding box center [738, 462] width 1054 height 44
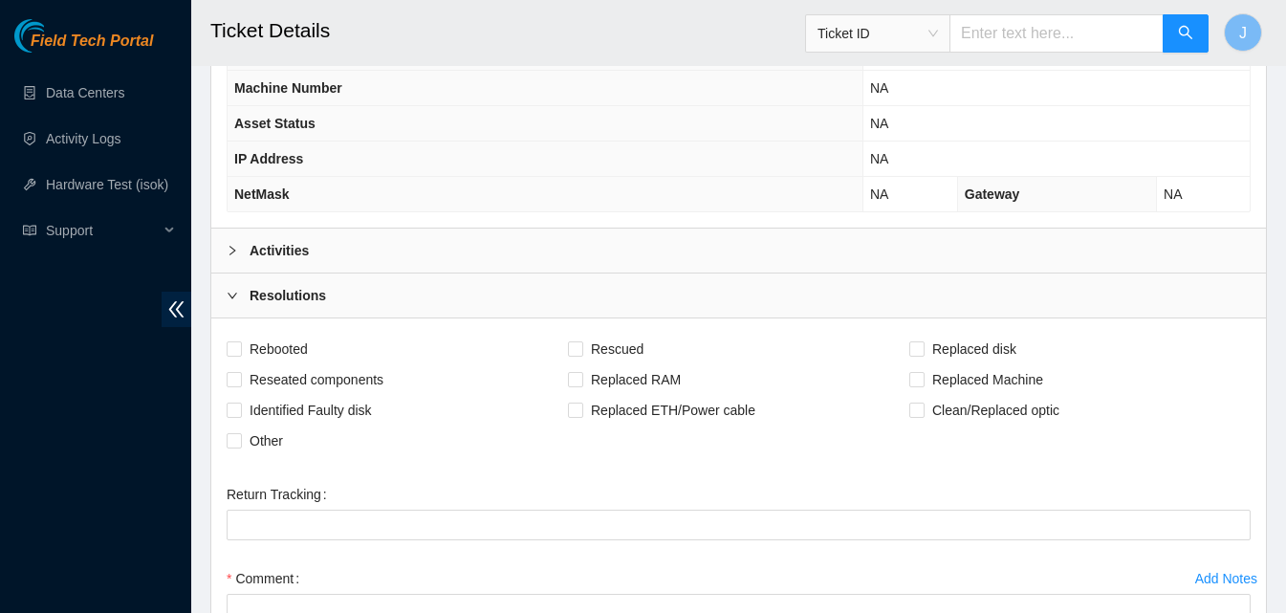
scroll to position [1024, 0]
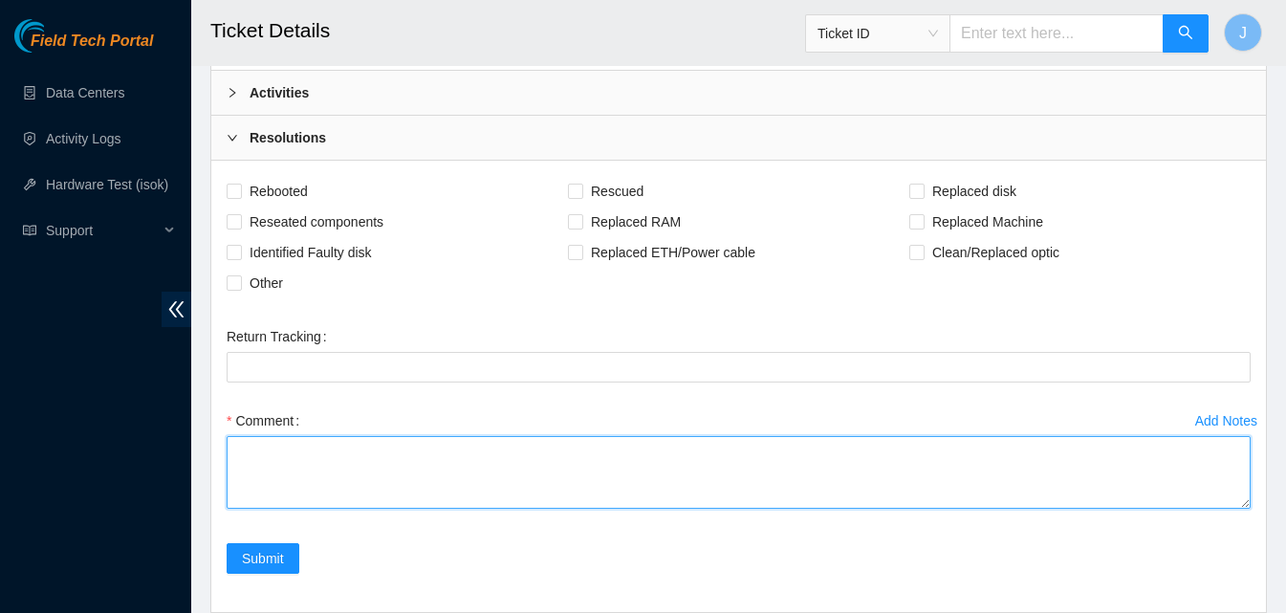
click at [576, 436] on textarea "Comment" at bounding box center [739, 472] width 1024 height 73
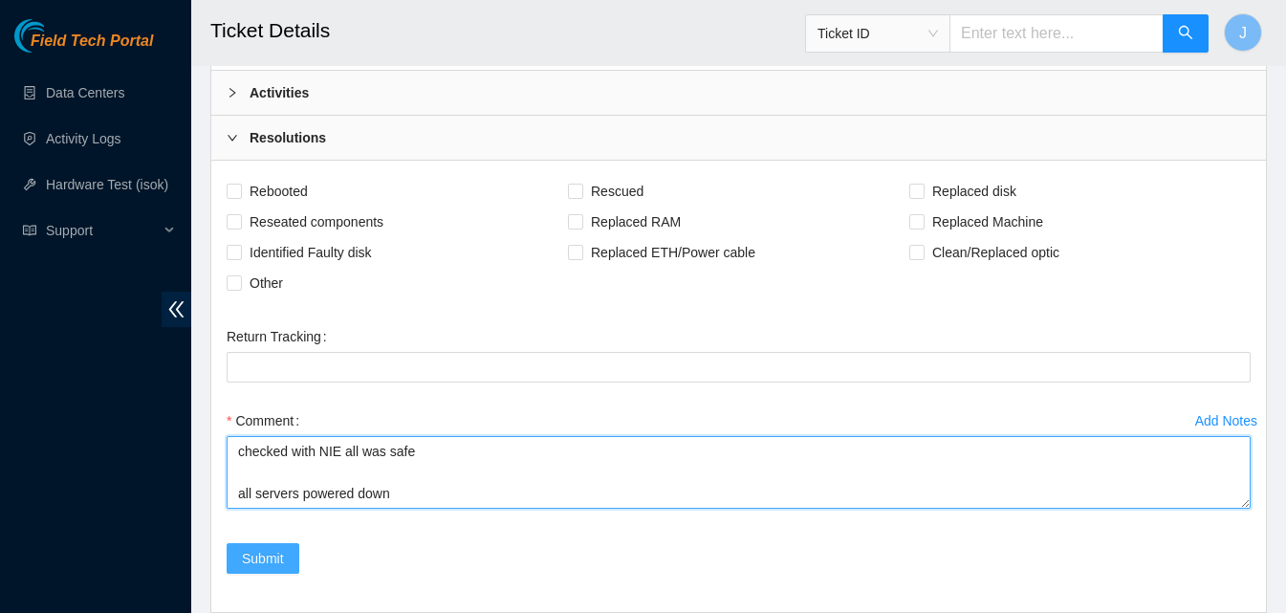
type textarea "checked with NIE all was safe all servers powered down"
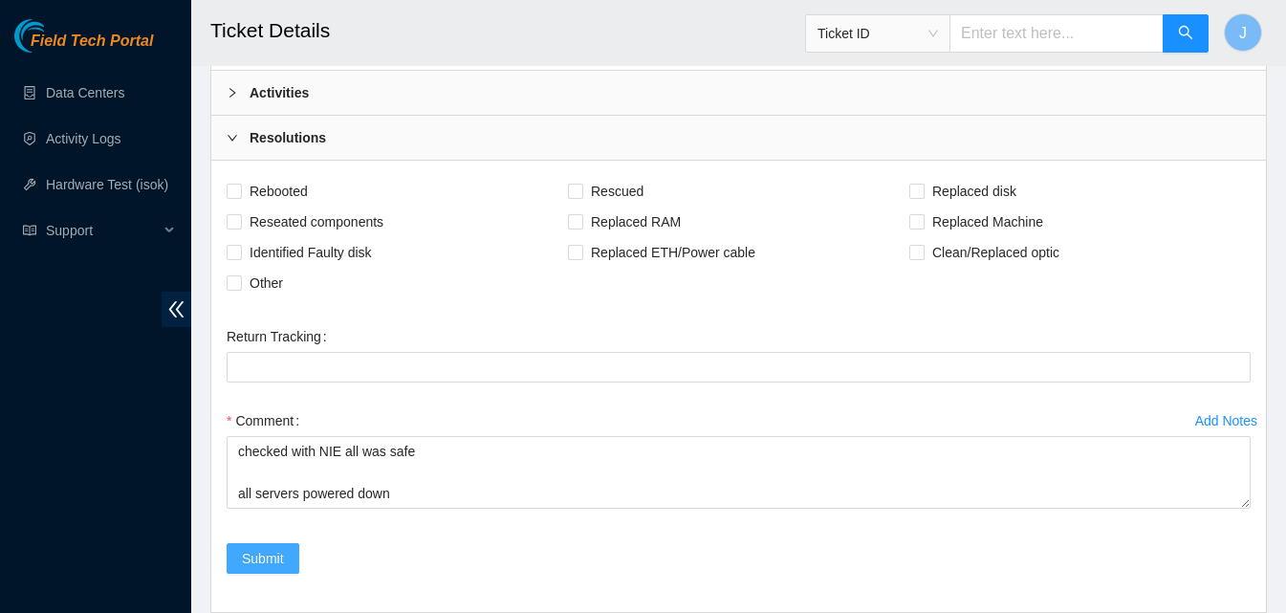
click at [251, 548] on span "Submit" at bounding box center [263, 558] width 42 height 21
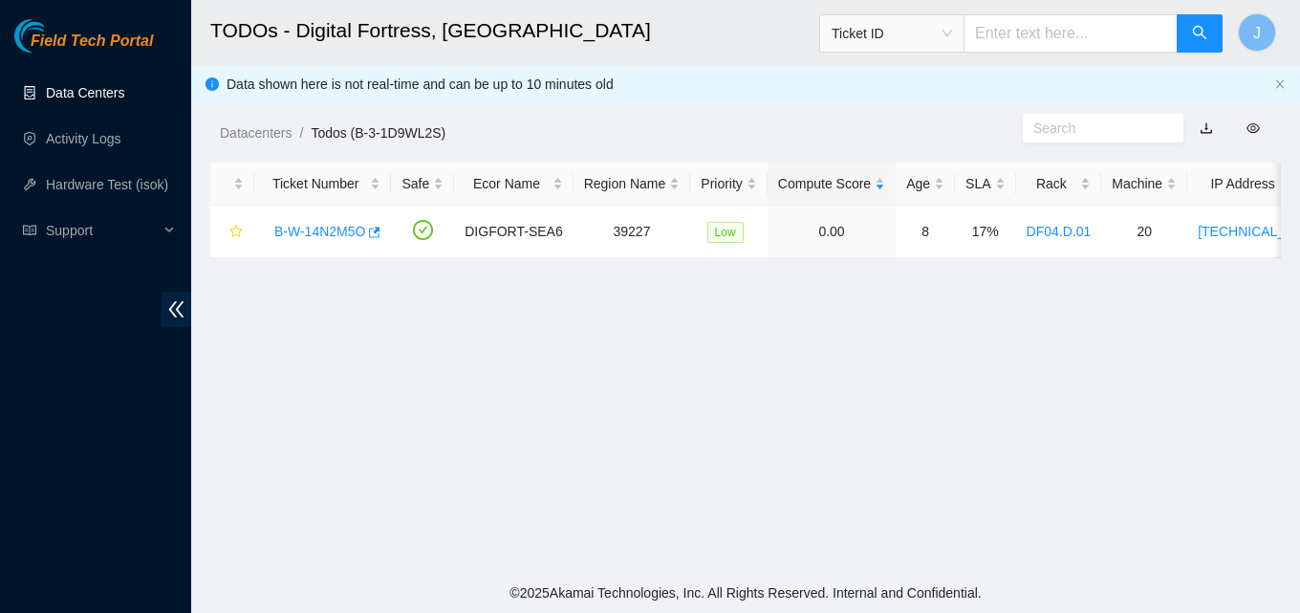
click at [75, 85] on link "Data Centers" at bounding box center [85, 92] width 78 height 15
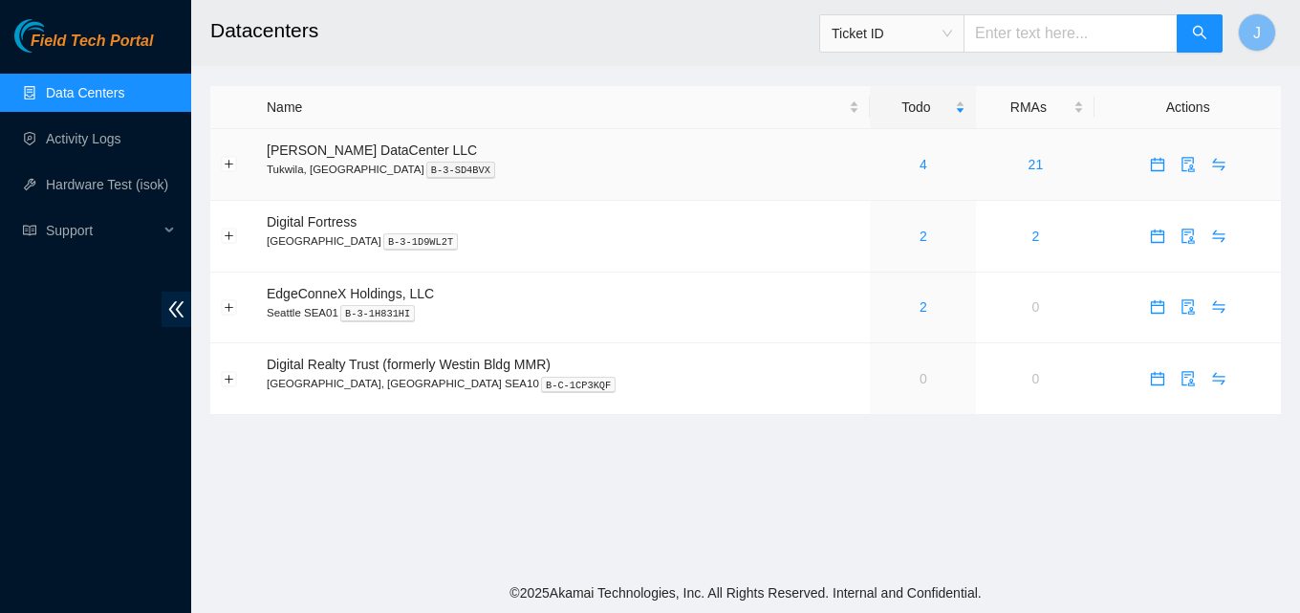
click at [880, 164] on div "4" at bounding box center [922, 164] width 85 height 21
